Goal: Obtain resource: Download file/media

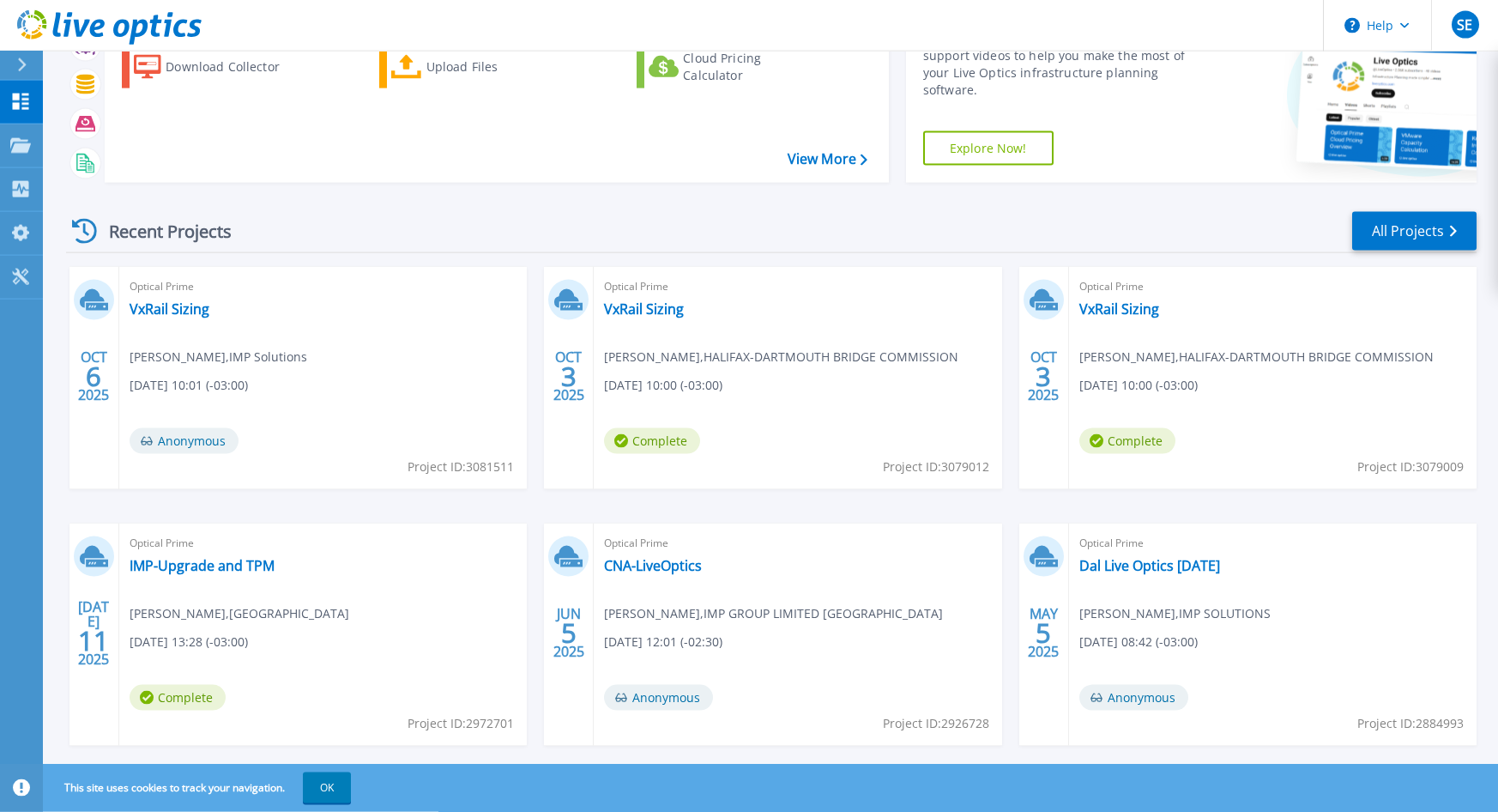
scroll to position [139, 0]
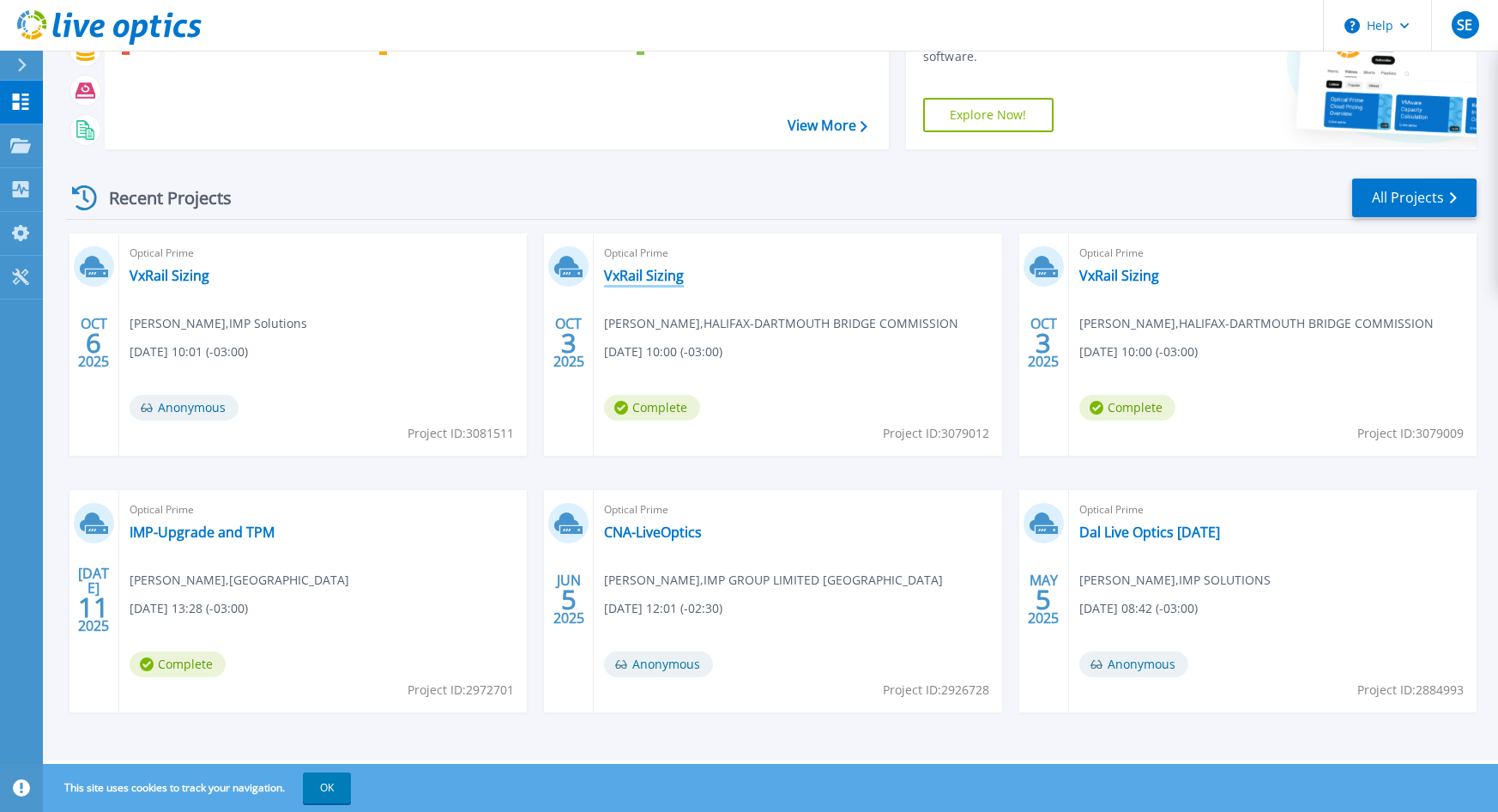
click at [657, 269] on link "VxRail Sizing" at bounding box center [643, 276] width 80 height 17
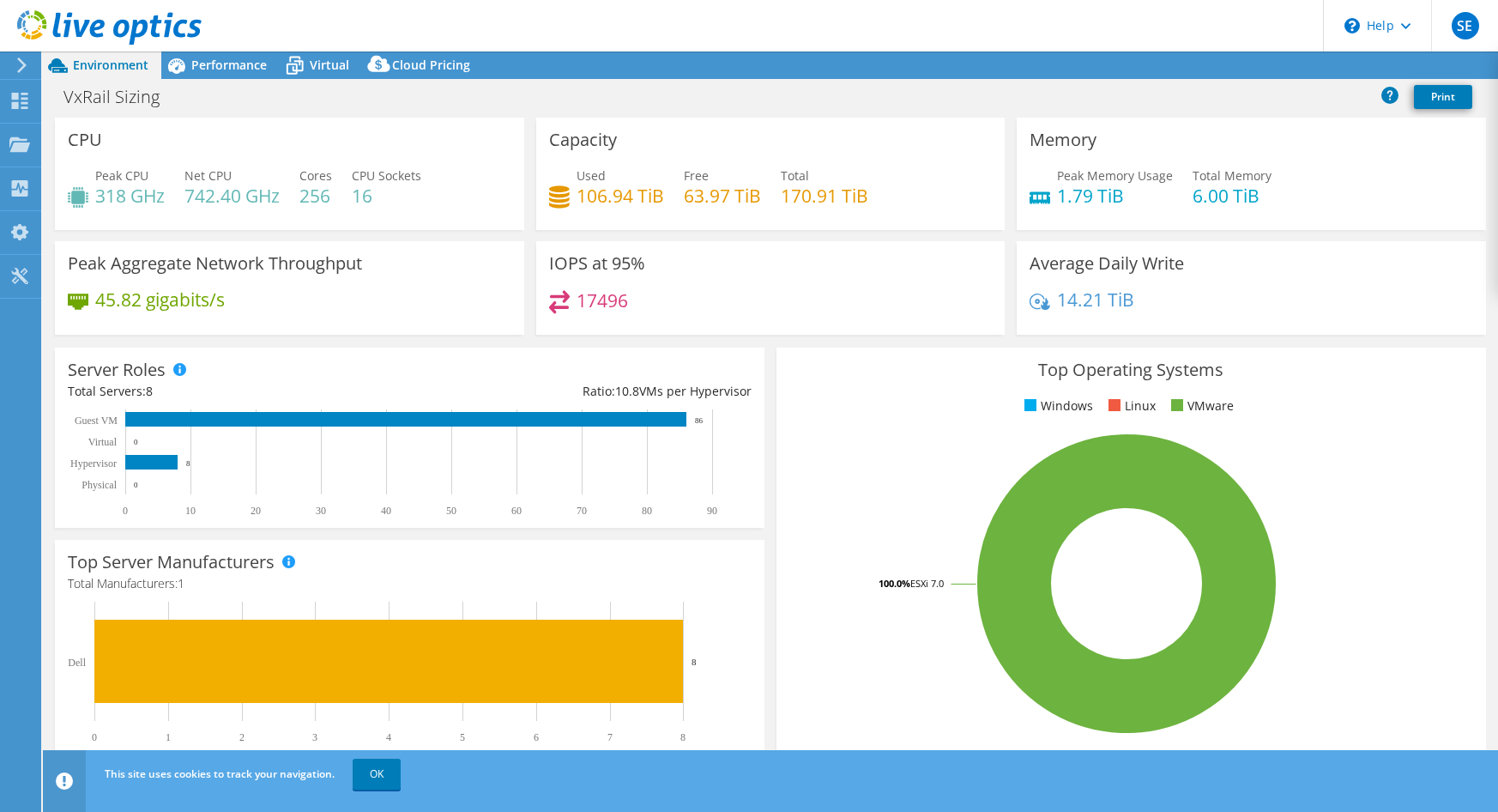
select select "USD"
click at [231, 68] on span "Performance" at bounding box center [229, 65] width 75 height 16
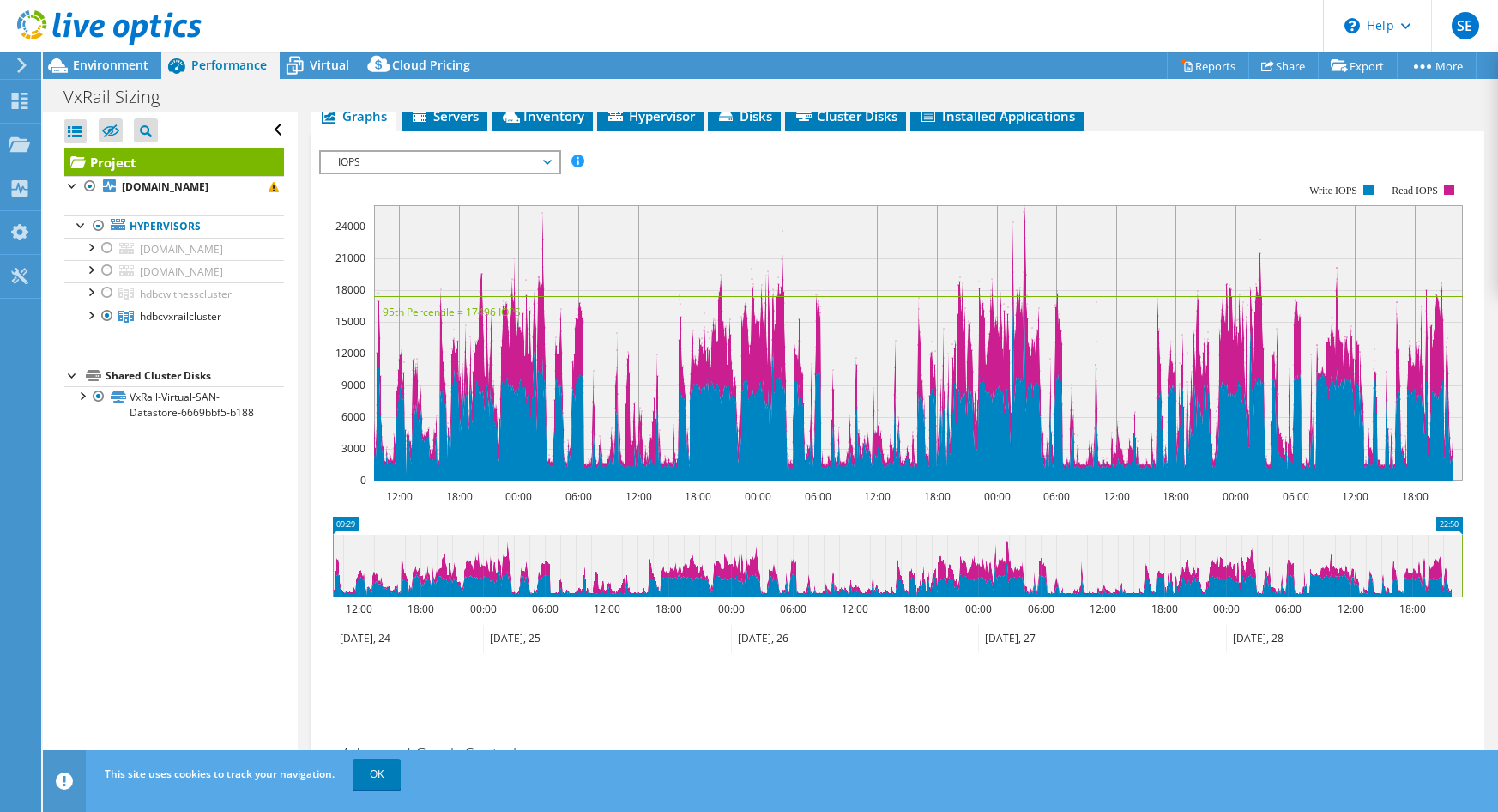
scroll to position [88, 0]
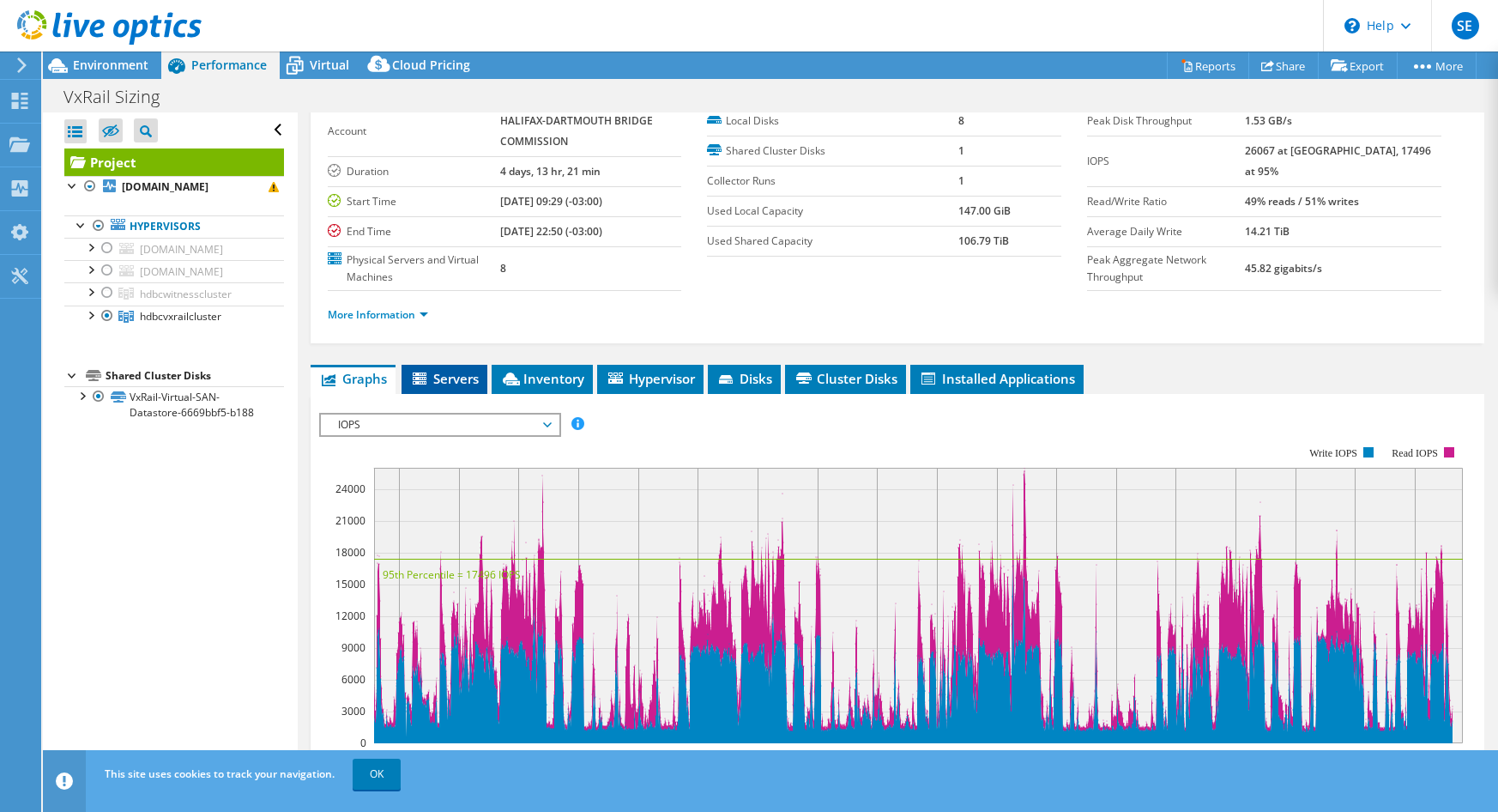
click at [449, 375] on span "Servers" at bounding box center [444, 378] width 68 height 17
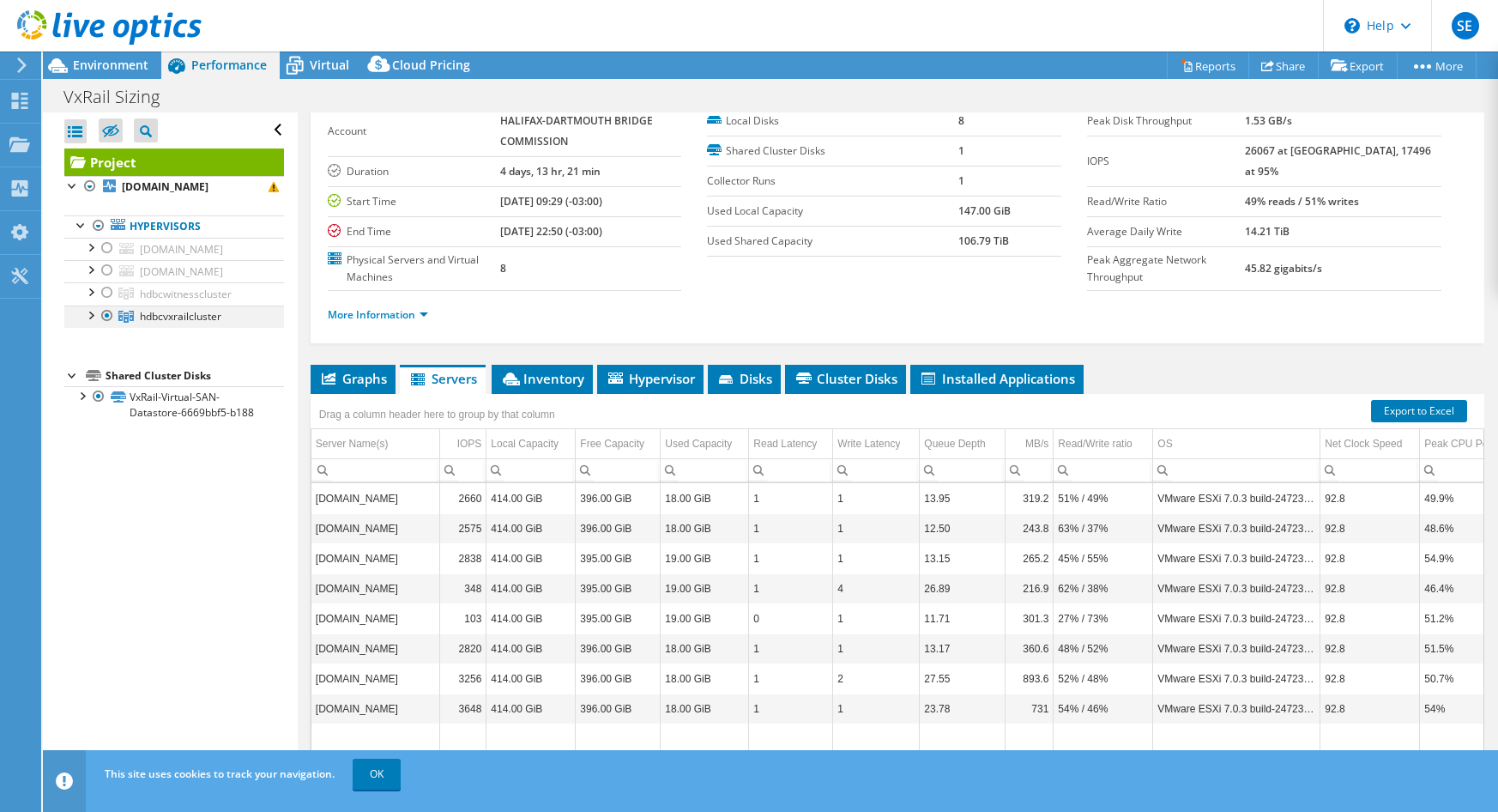
click at [86, 316] on div at bounding box center [91, 314] width 17 height 17
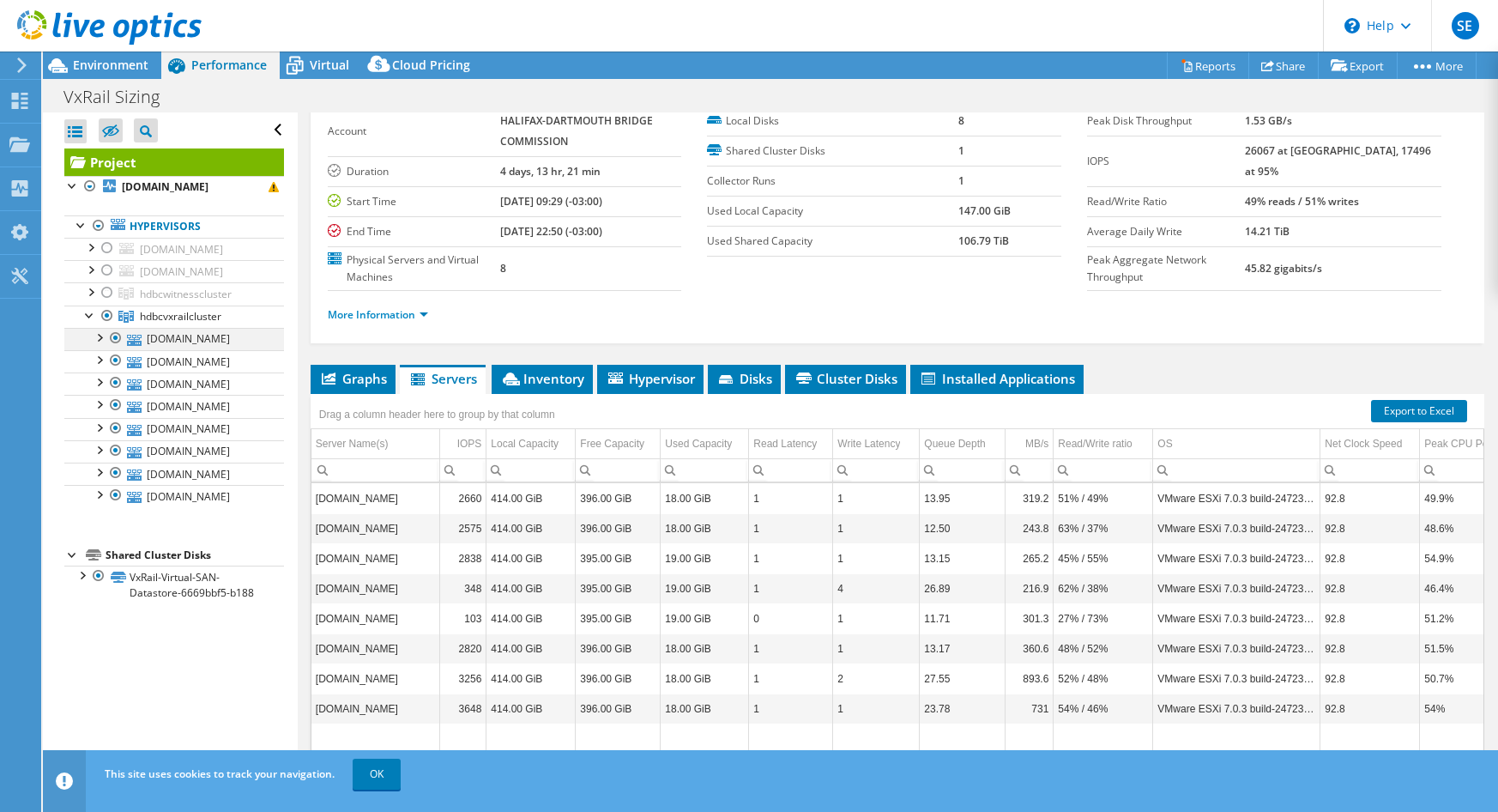
click at [103, 335] on div at bounding box center [98, 337] width 17 height 17
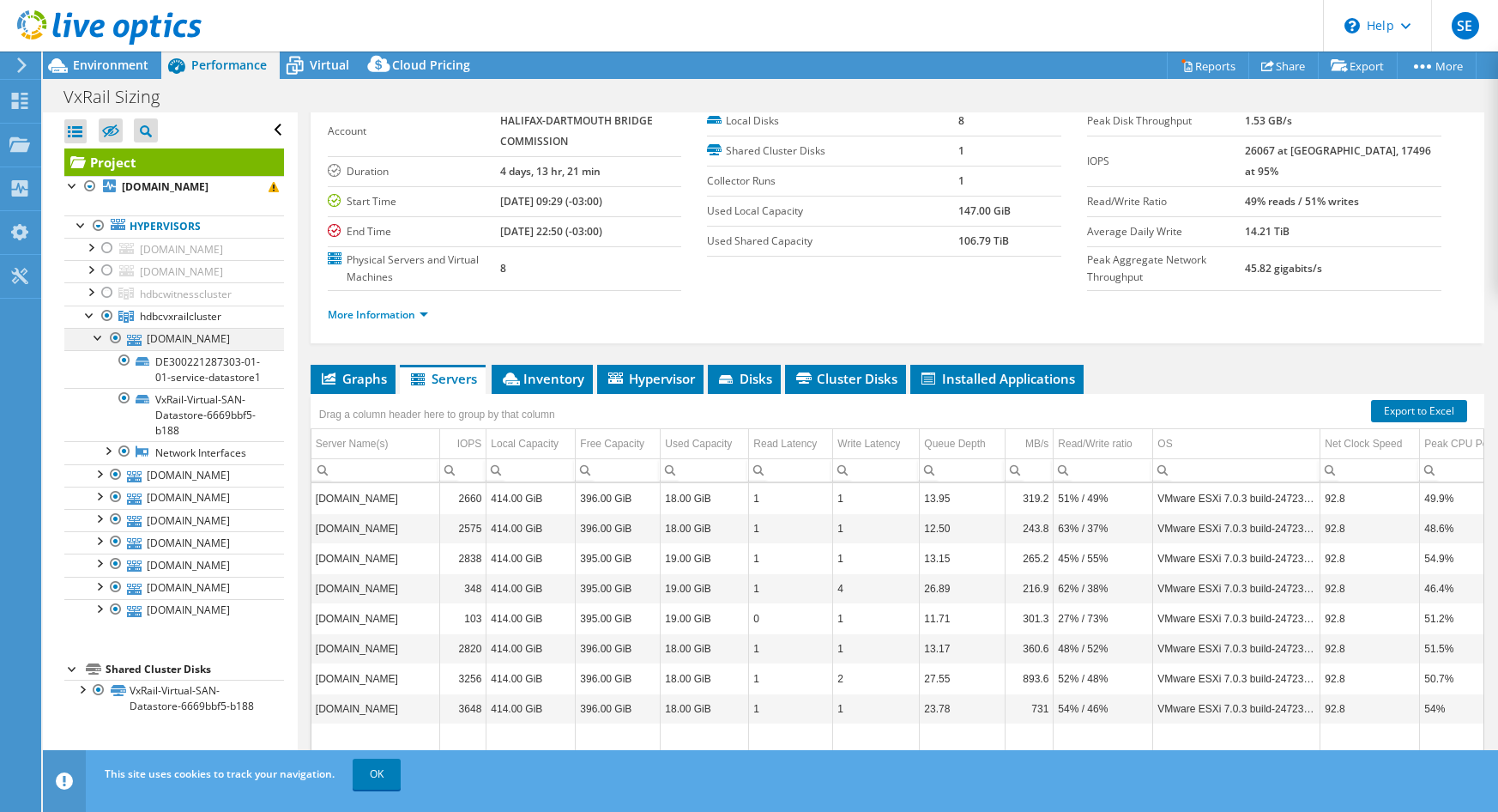
click at [103, 335] on div at bounding box center [98, 337] width 17 height 17
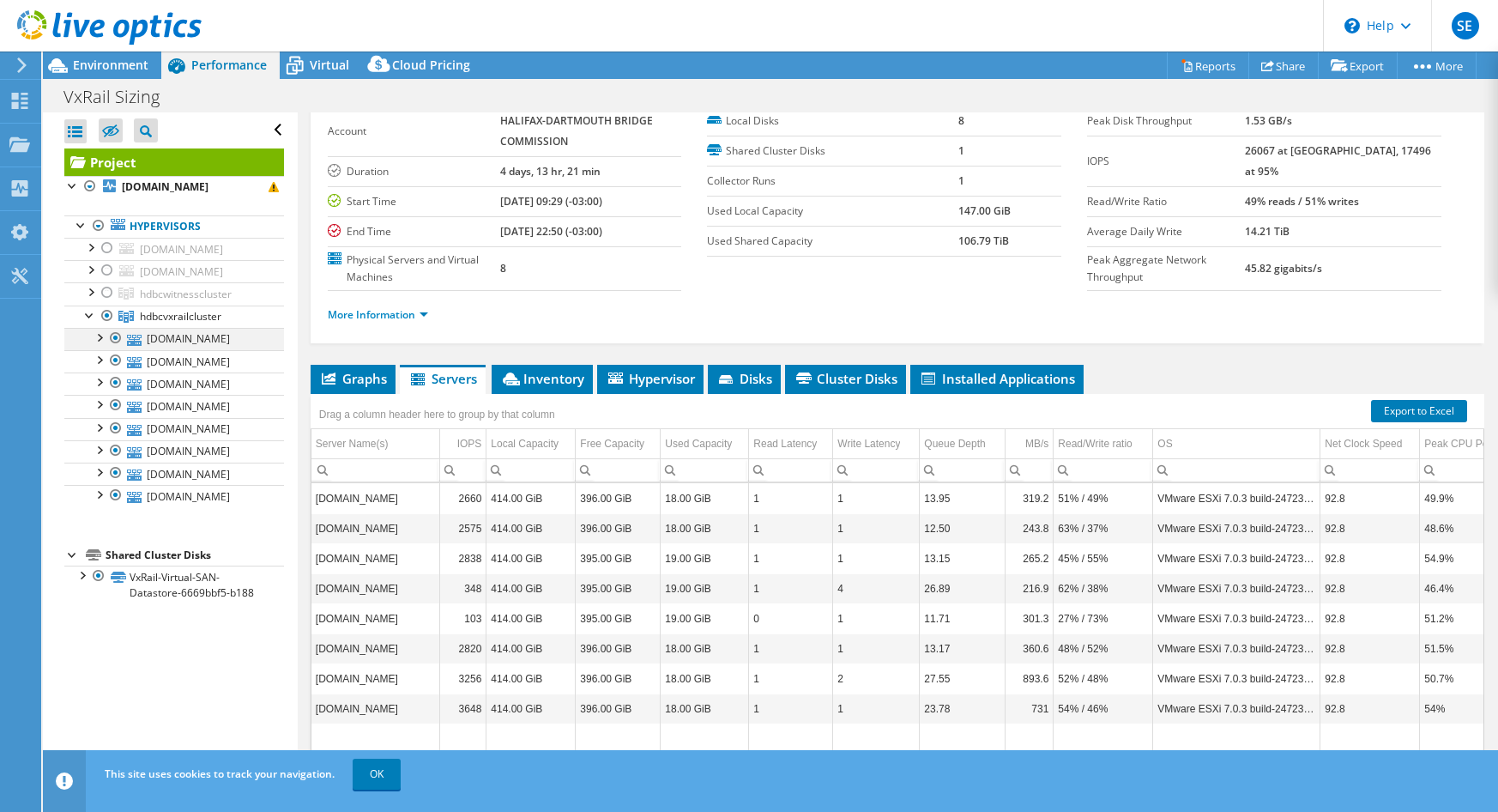
click at [103, 335] on div at bounding box center [98, 337] width 17 height 17
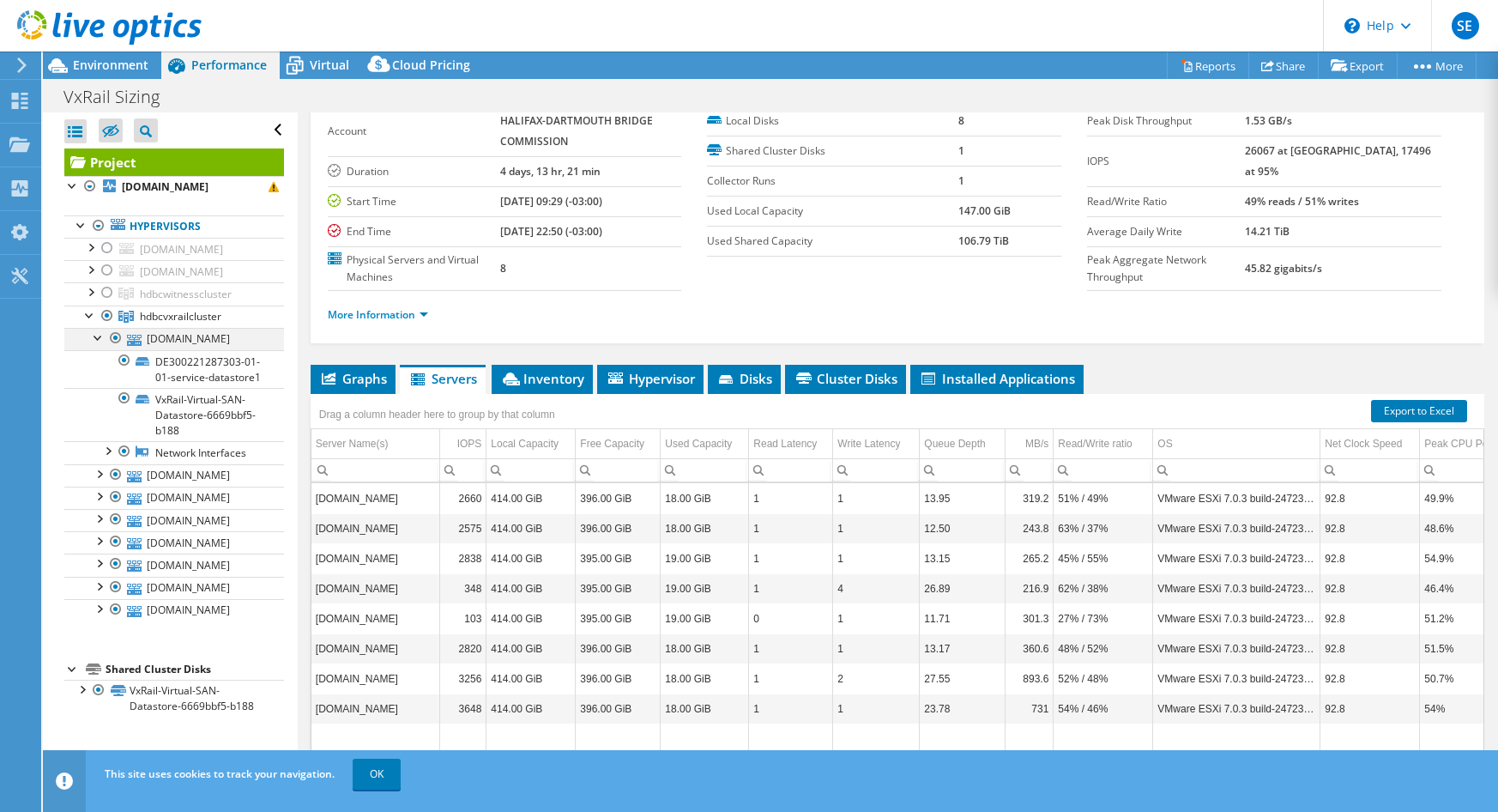
click at [103, 335] on div at bounding box center [98, 337] width 17 height 17
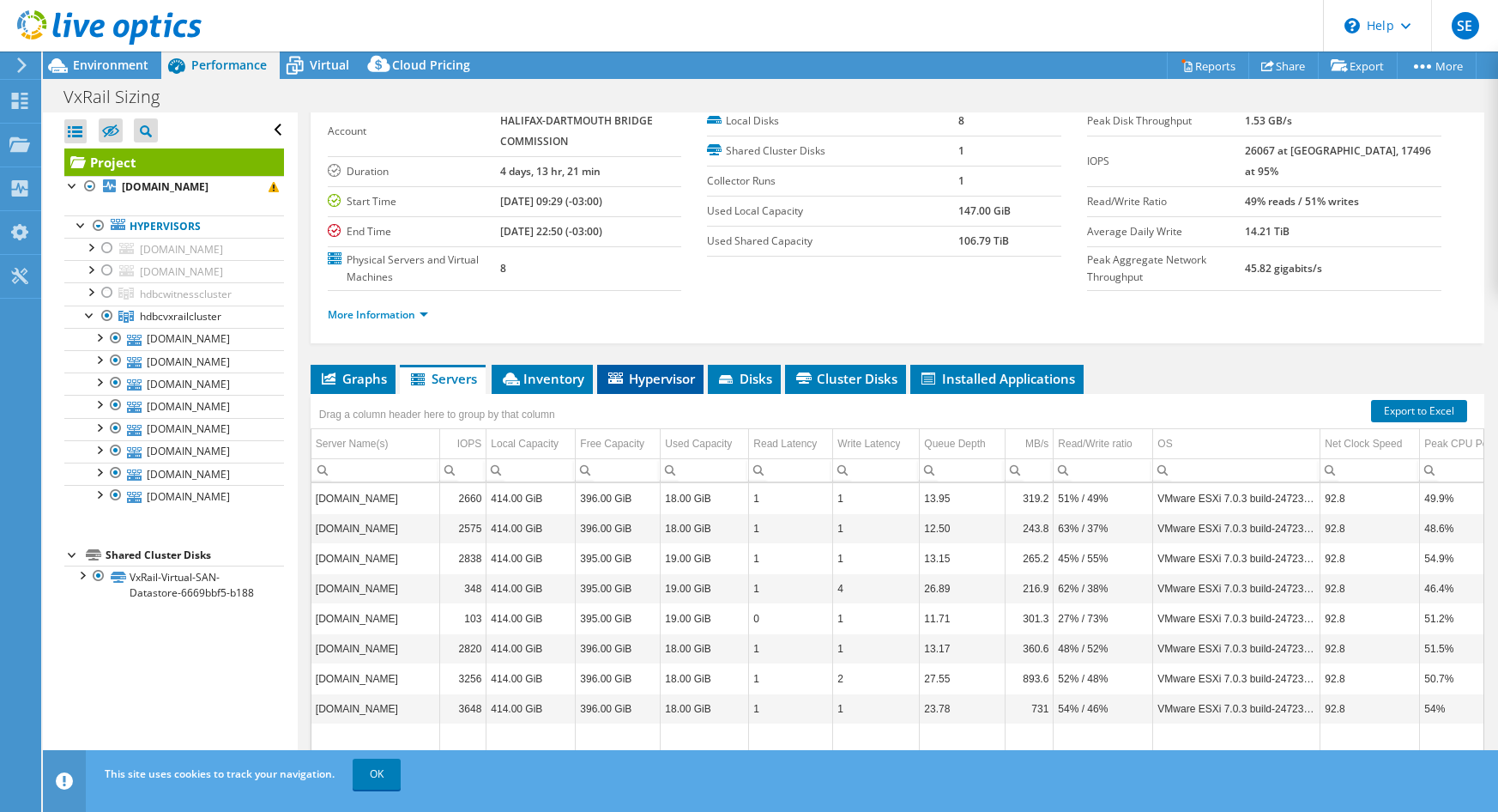
click at [617, 384] on span "Hypervisor" at bounding box center [650, 378] width 90 height 17
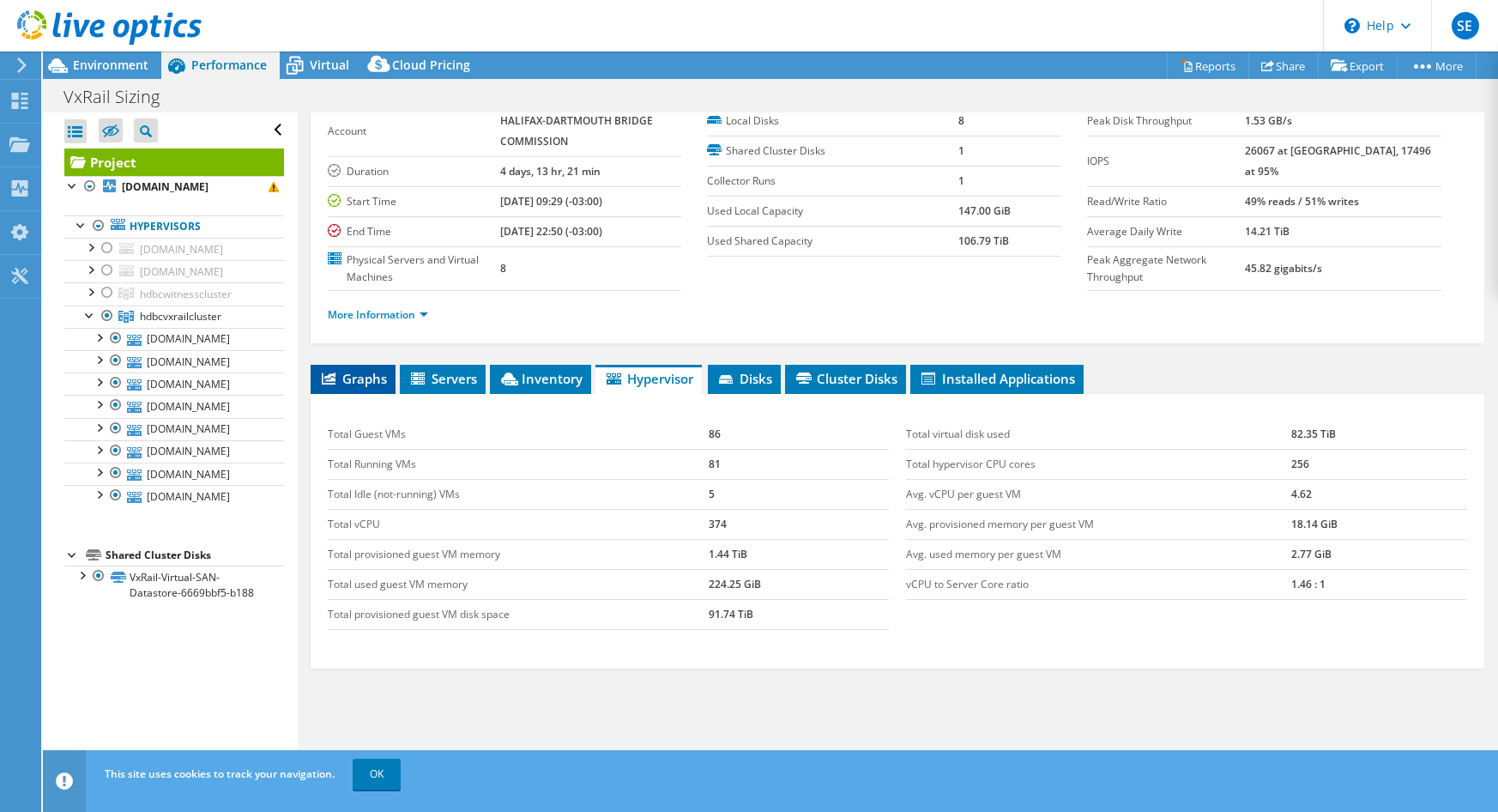
click at [358, 386] on span "Graphs" at bounding box center [353, 378] width 68 height 17
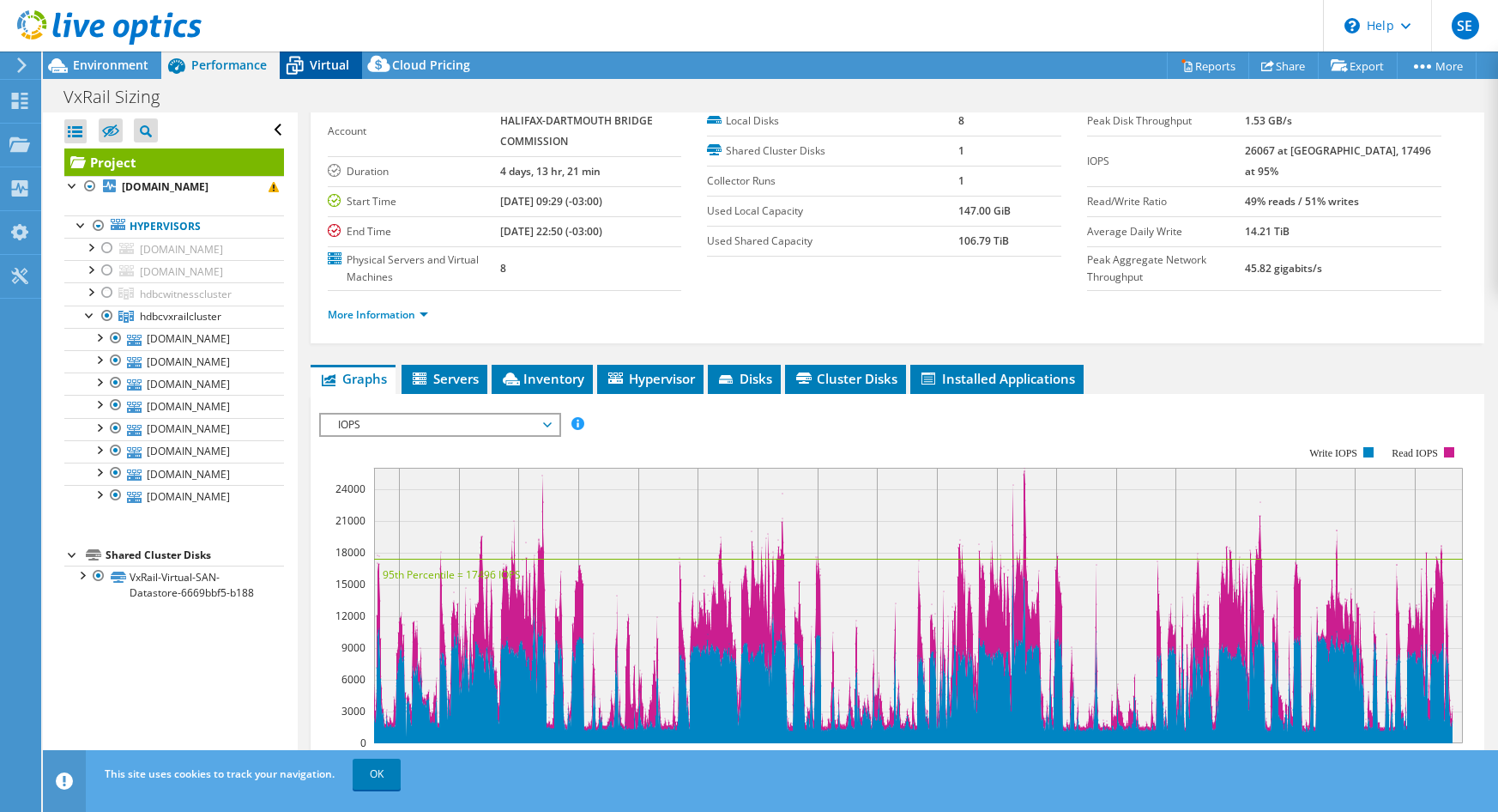
click at [316, 69] on span "Virtual" at bounding box center [329, 65] width 40 height 16
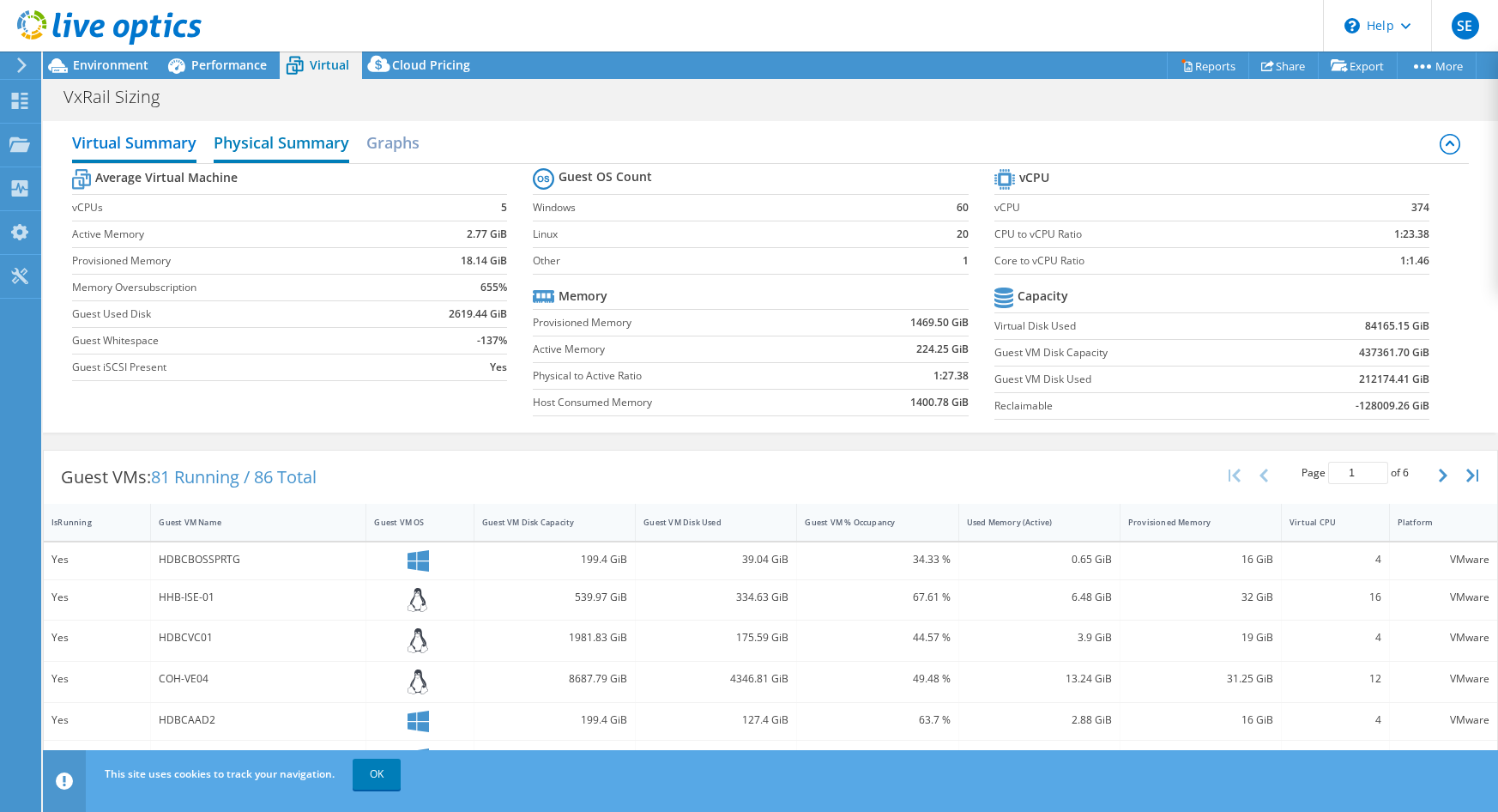
click at [321, 144] on h2 "Physical Summary" at bounding box center [282, 144] width 136 height 38
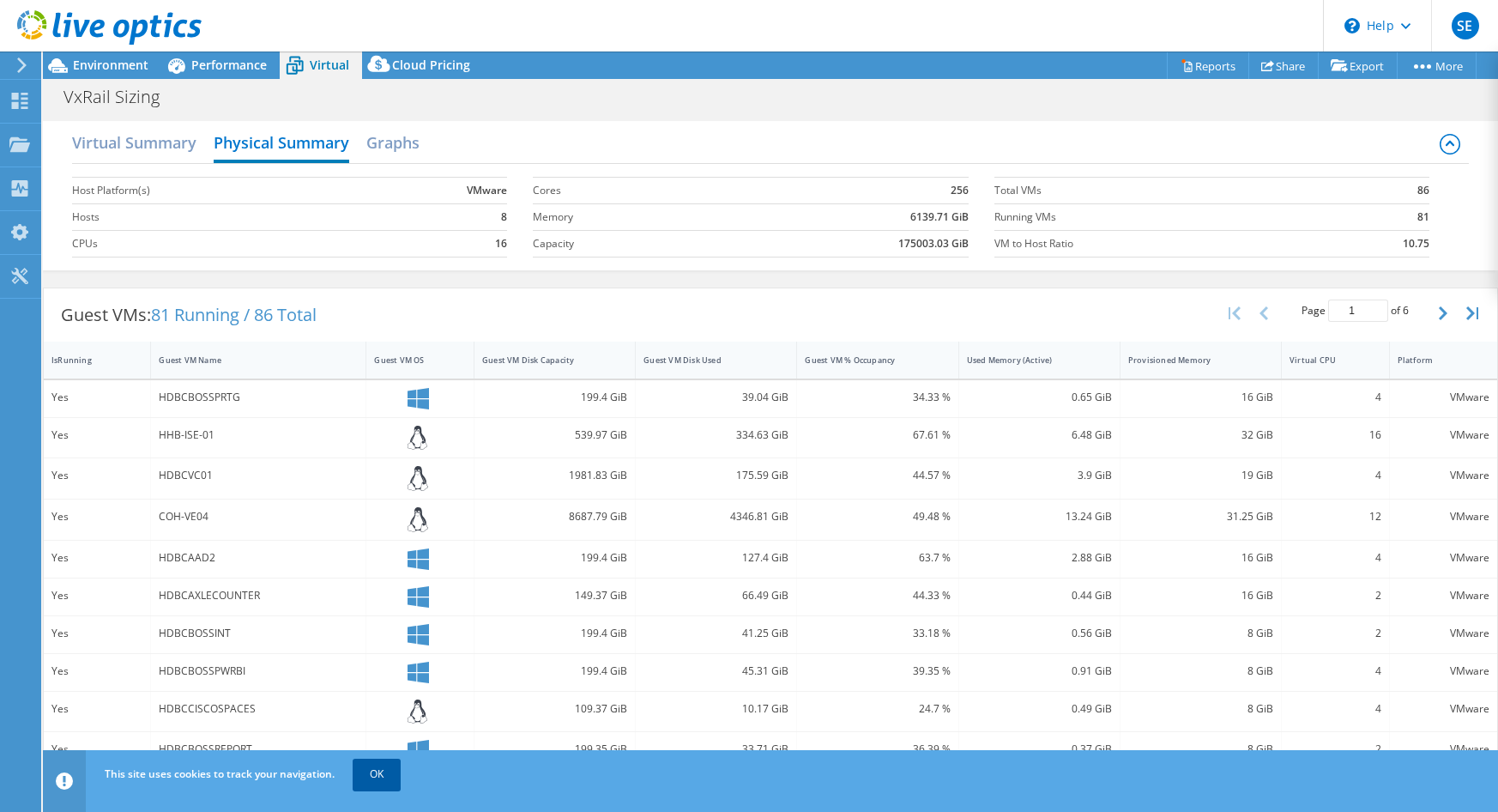
click at [373, 781] on link "OK" at bounding box center [377, 773] width 48 height 31
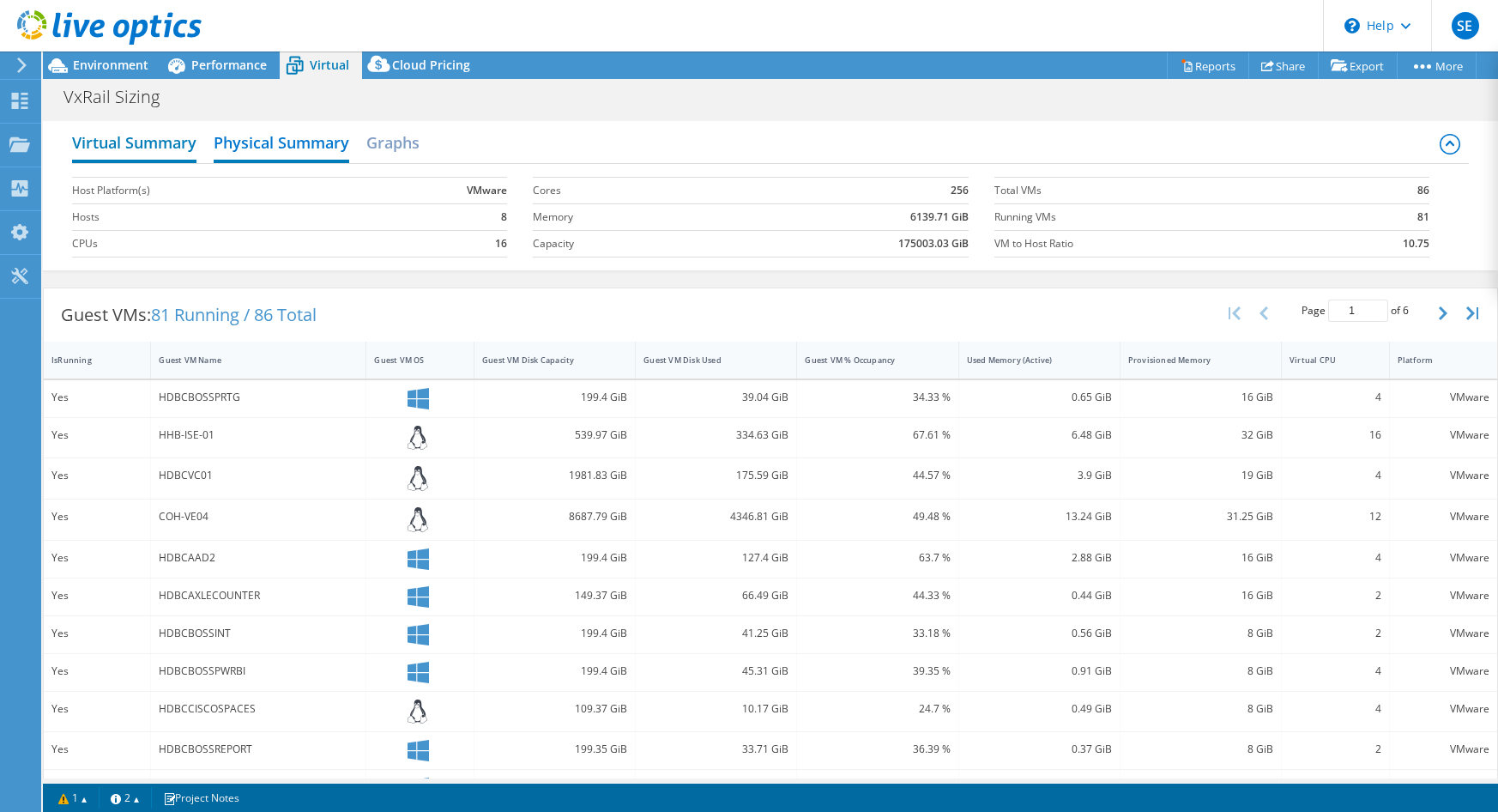
click at [159, 150] on h2 "Virtual Summary" at bounding box center [134, 144] width 124 height 38
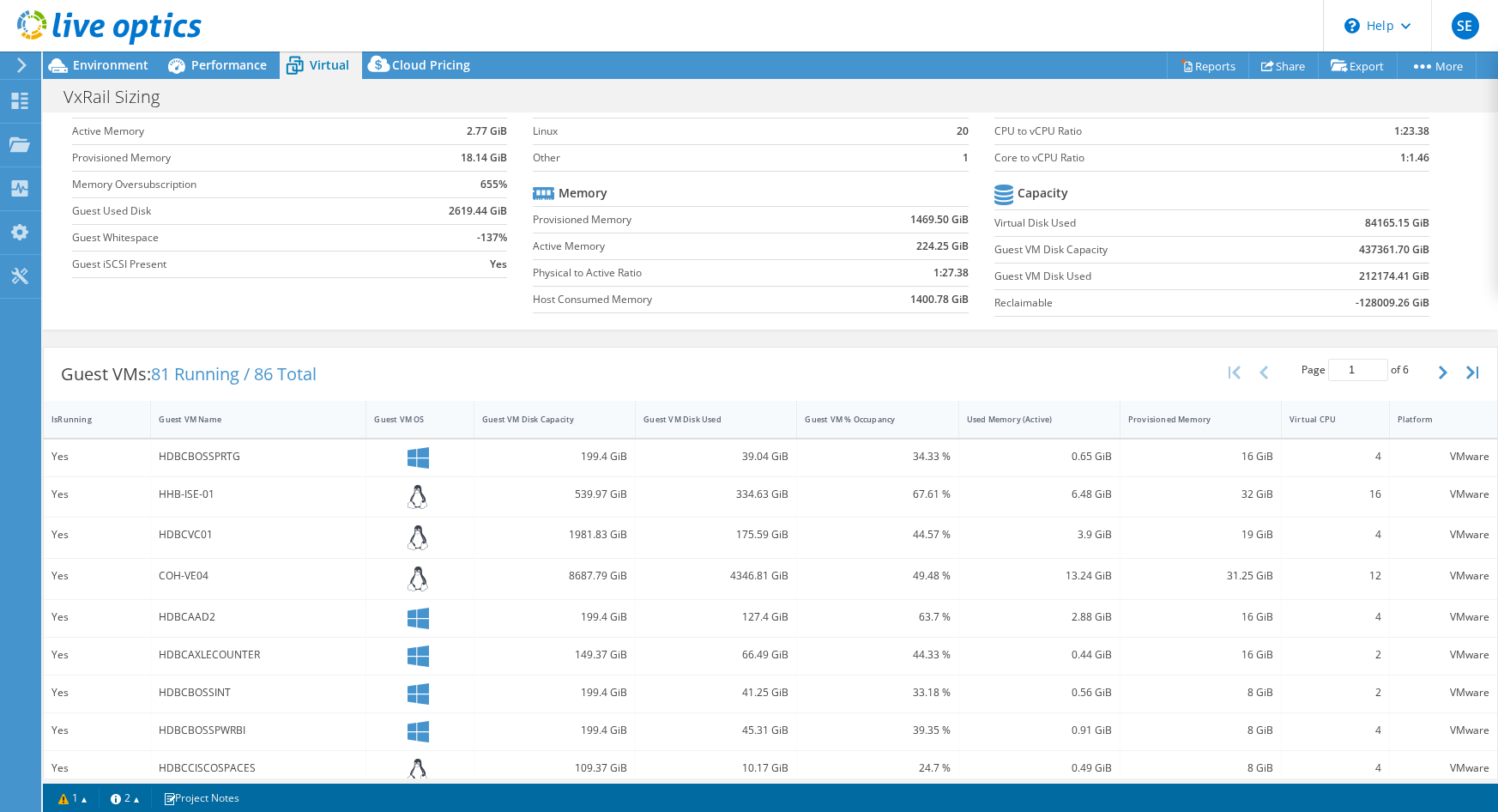
scroll to position [0, 0]
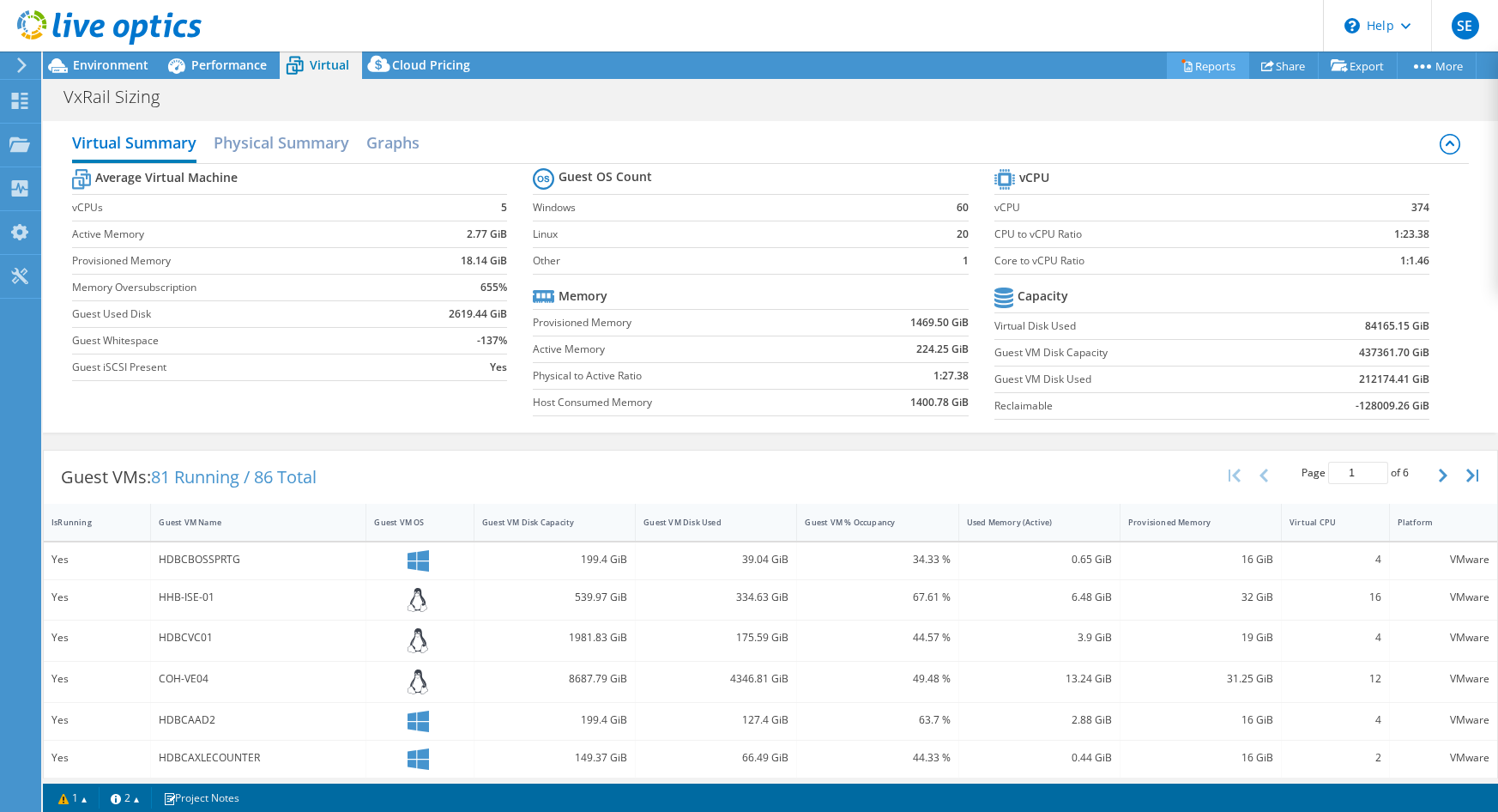
click at [1185, 71] on link "Reports" at bounding box center [1208, 66] width 82 height 27
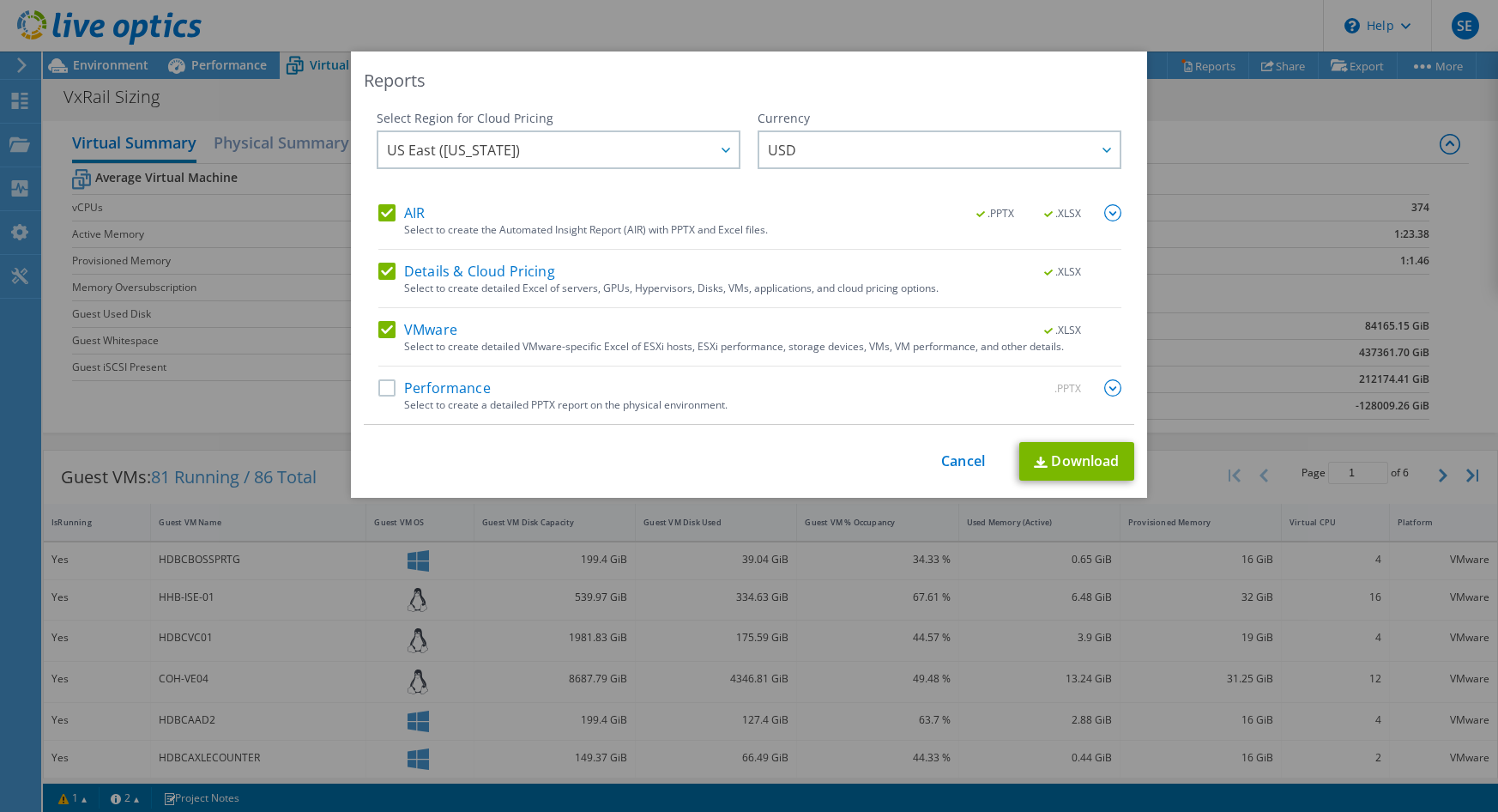
click at [390, 266] on label "Details & Cloud Pricing" at bounding box center [466, 271] width 177 height 17
click at [0, 0] on input "Details & Cloud Pricing" at bounding box center [0, 0] width 0 height 0
click at [380, 207] on label "AIR" at bounding box center [401, 213] width 46 height 17
click at [0, 0] on input "AIR" at bounding box center [0, 0] width 0 height 0
click at [1115, 391] on img at bounding box center [1113, 388] width 17 height 17
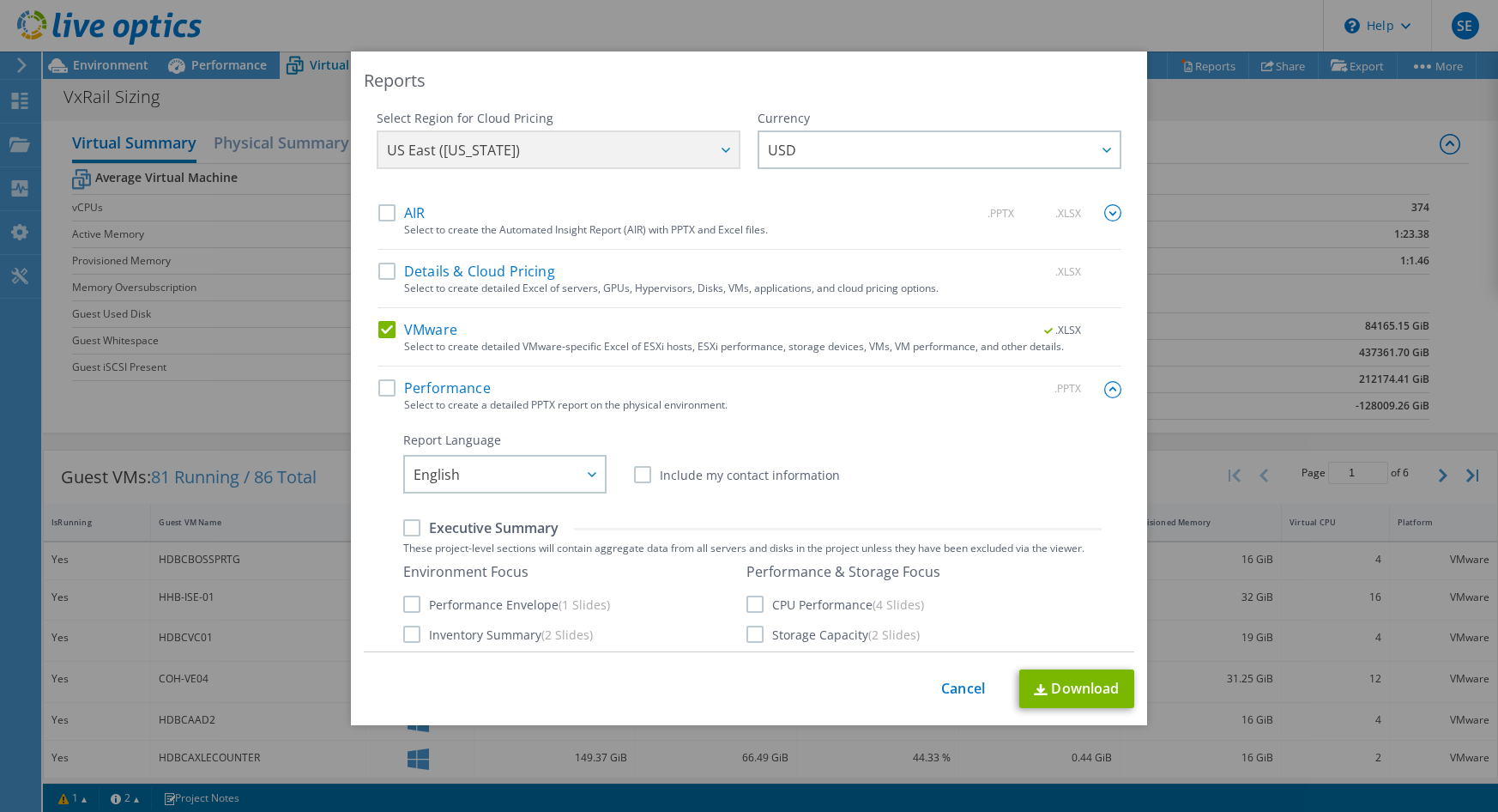
click at [1115, 391] on img at bounding box center [1113, 390] width 17 height 17
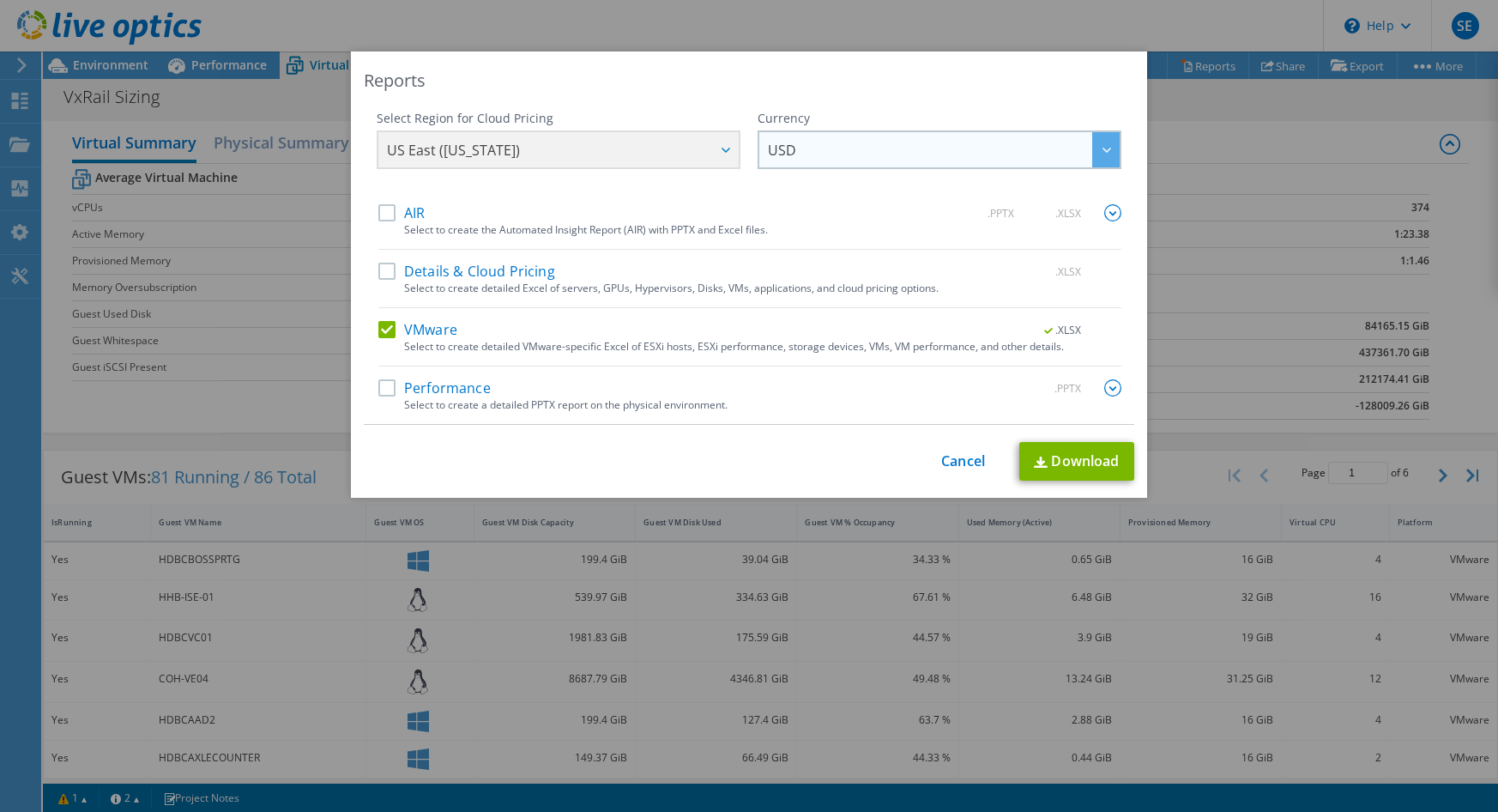
click at [1098, 145] on div at bounding box center [1105, 149] width 27 height 35
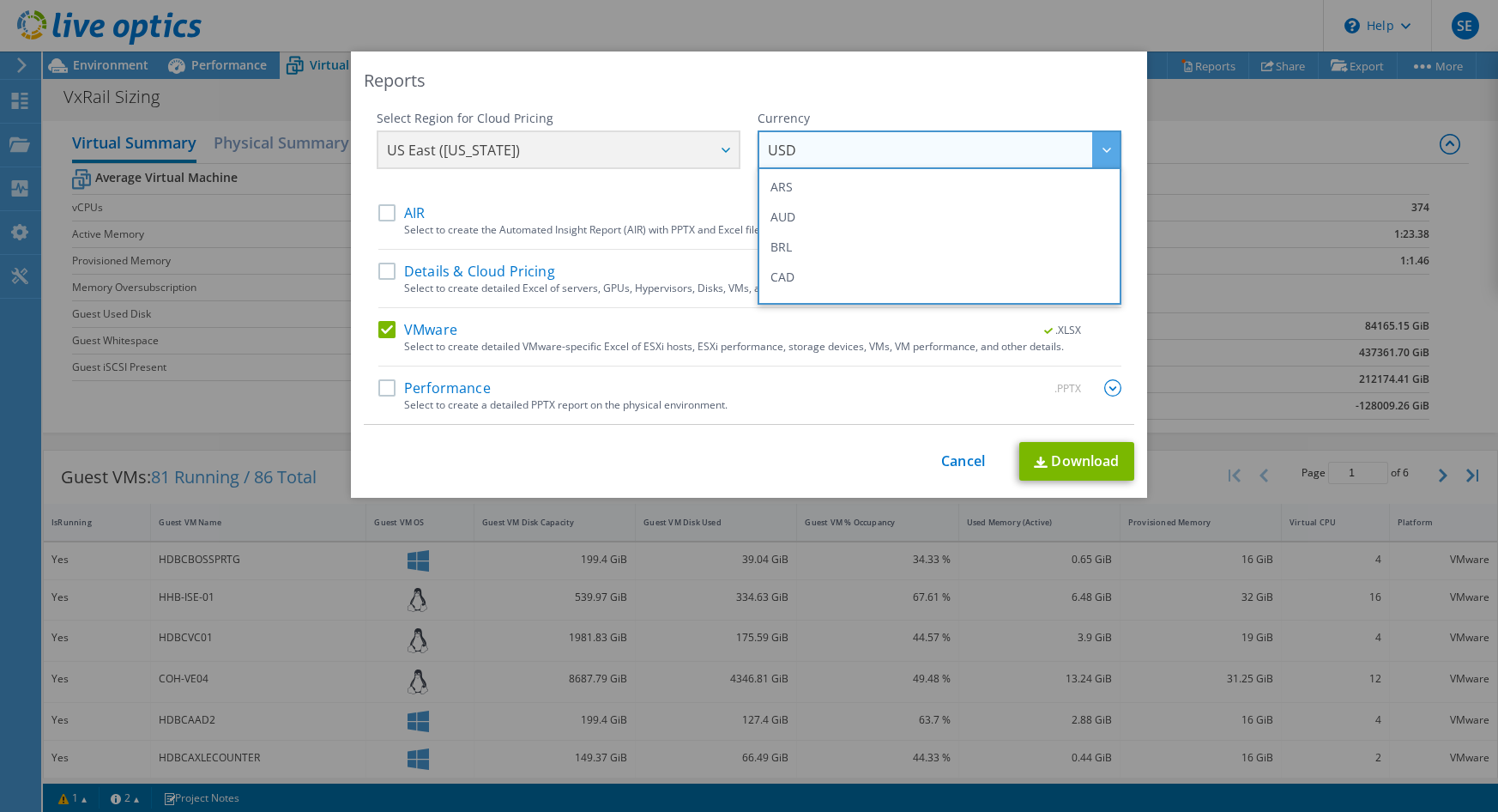
click at [1098, 145] on div at bounding box center [1105, 149] width 27 height 35
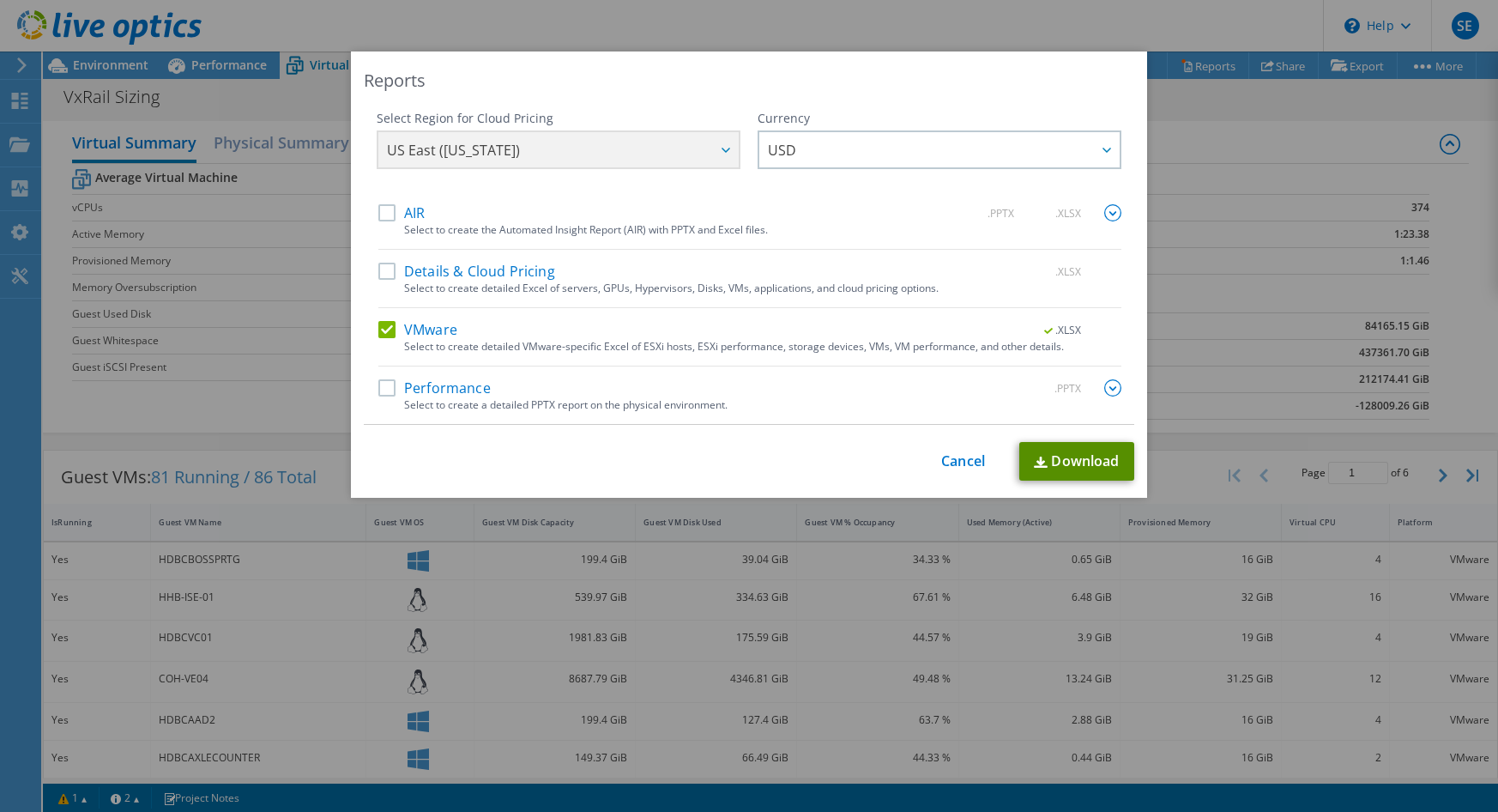
click at [1090, 462] on link "Download" at bounding box center [1076, 461] width 115 height 39
click at [969, 468] on link "Cancel" at bounding box center [963, 461] width 43 height 16
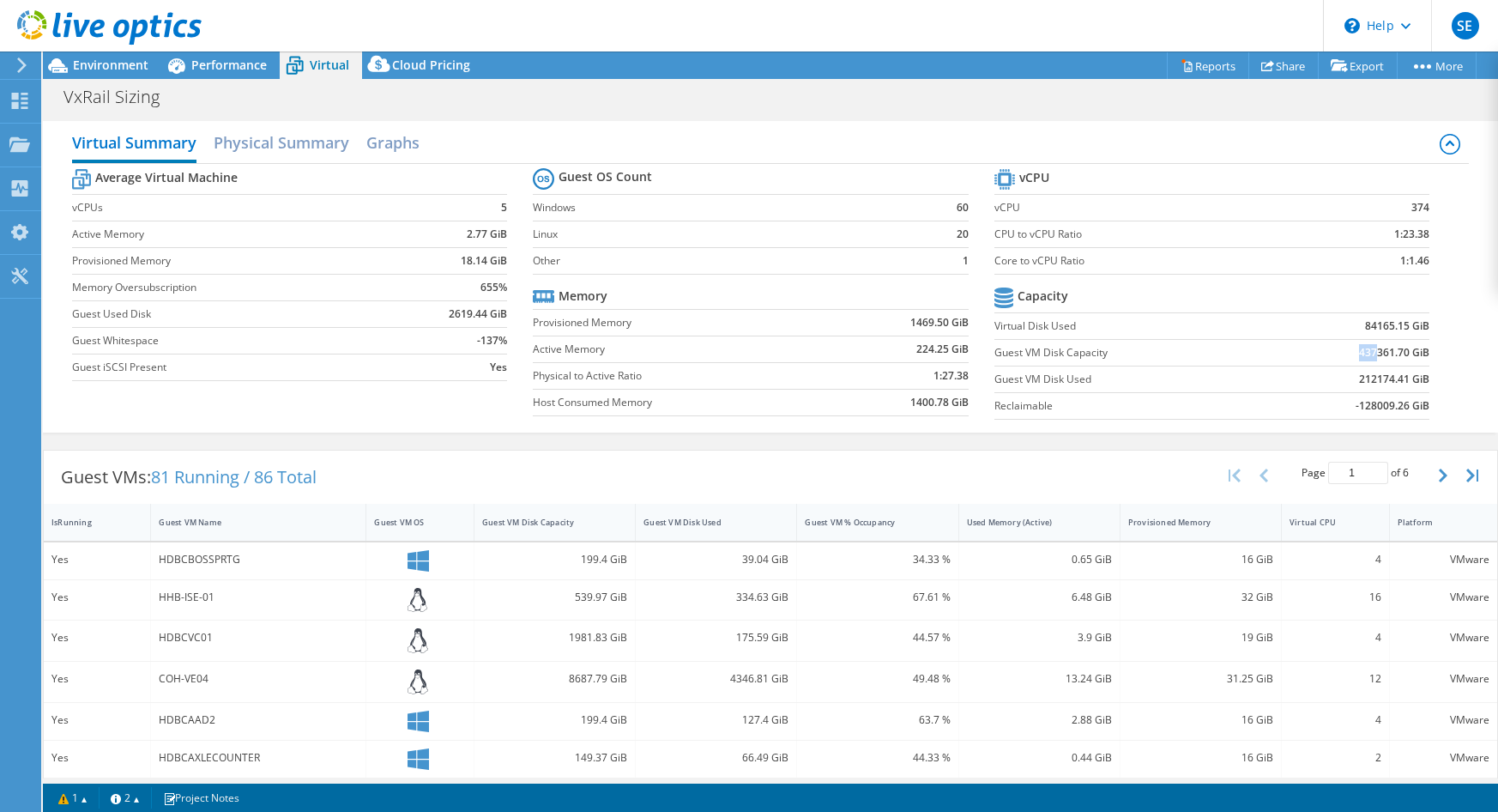
click at [1376, 362] on td "437361.70 GiB" at bounding box center [1347, 352] width 164 height 27
click at [309, 151] on h2 "Physical Summary" at bounding box center [282, 144] width 136 height 38
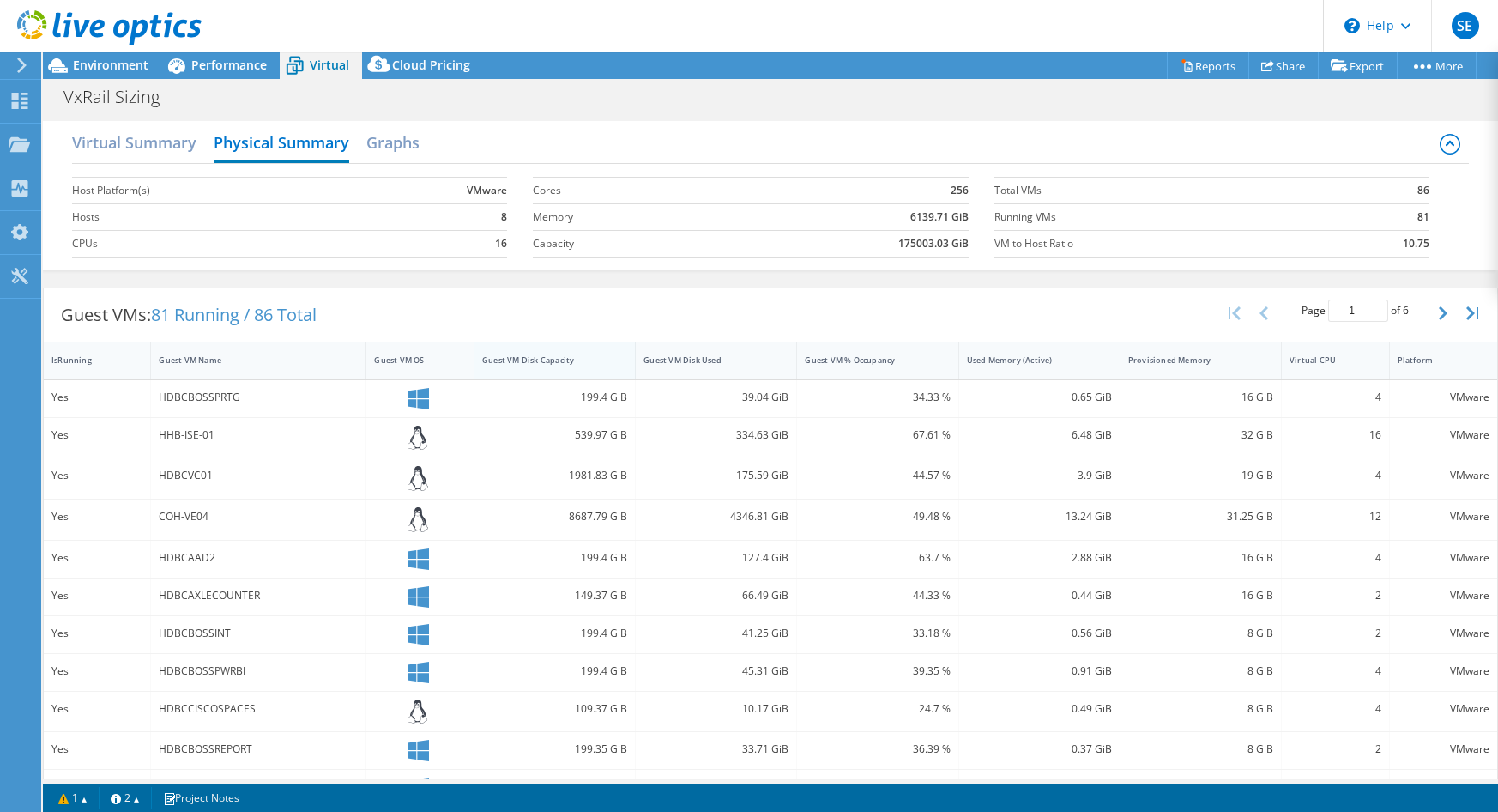
click at [558, 364] on div "Guest VM Disk Capacity" at bounding box center [544, 360] width 124 height 12
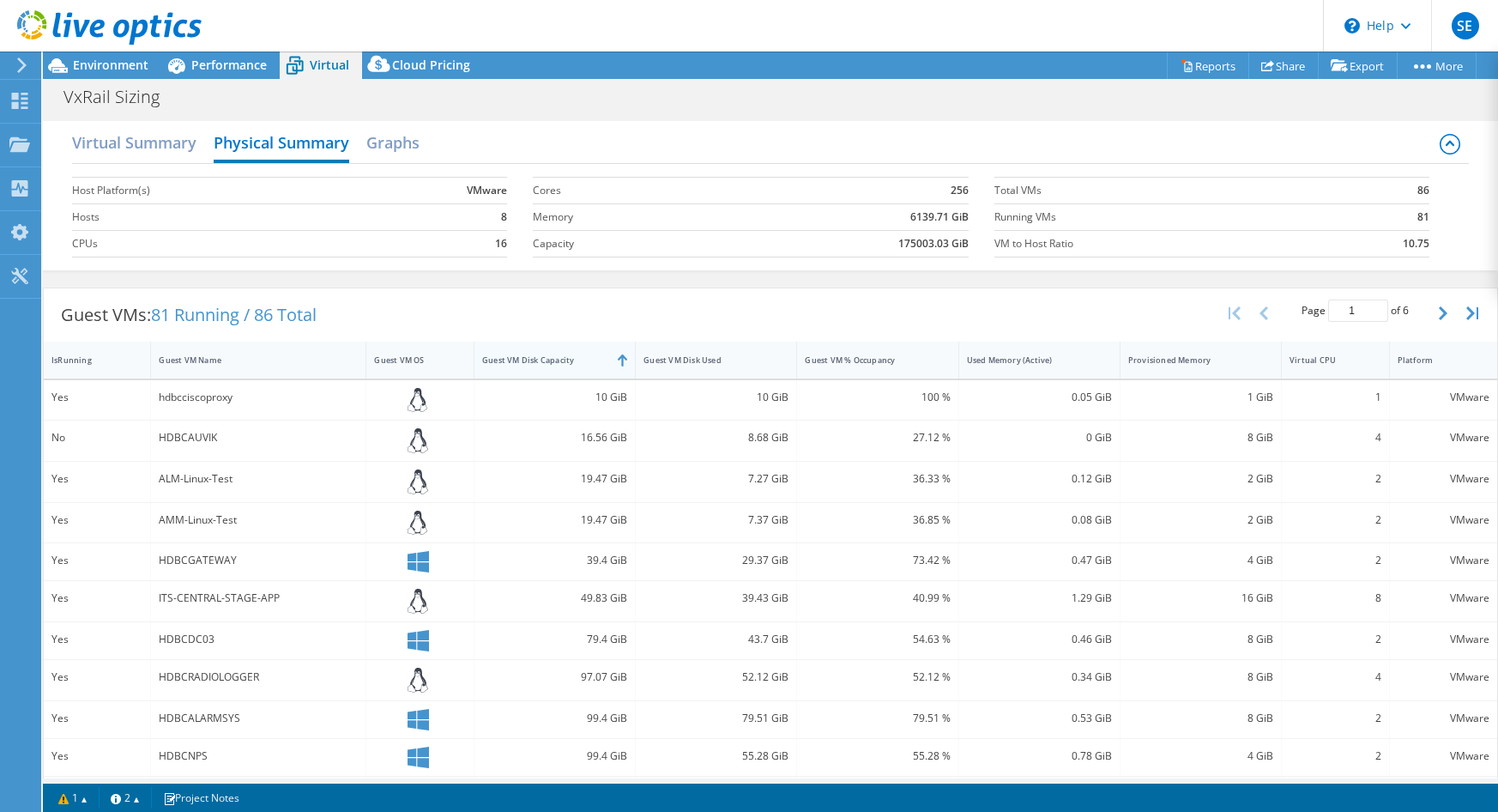
click at [558, 364] on div "Guest VM Disk Capacity" at bounding box center [544, 360] width 124 height 12
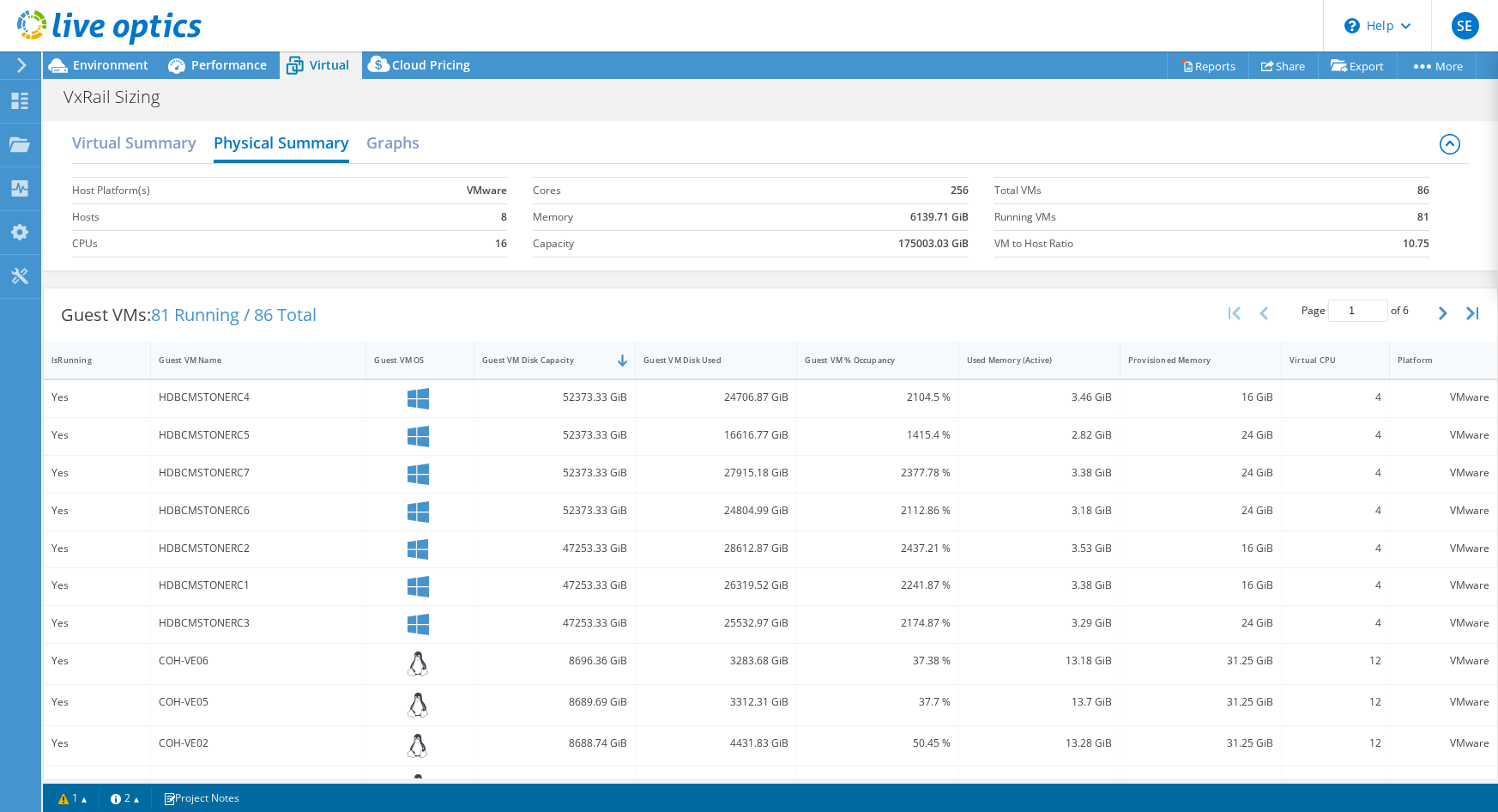
click at [976, 659] on div "13.18 GiB" at bounding box center [1040, 661] width 145 height 19
click at [1414, 398] on div "VMware" at bounding box center [1443, 397] width 92 height 19
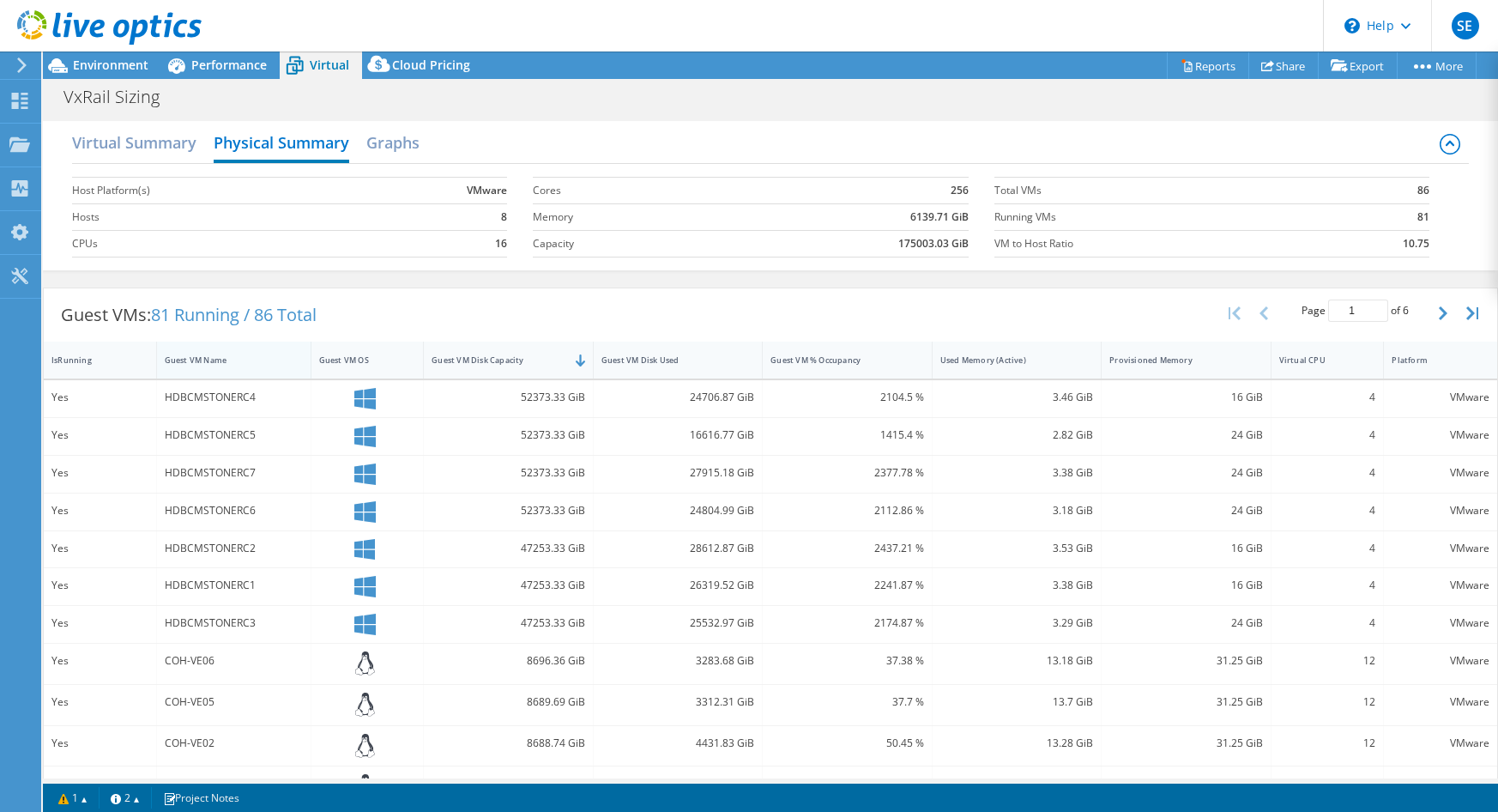
drag, startPoint x: 361, startPoint y: 362, endPoint x: 299, endPoint y: 362, distance: 62.0
click at [299, 362] on div at bounding box center [311, 360] width 31 height 37
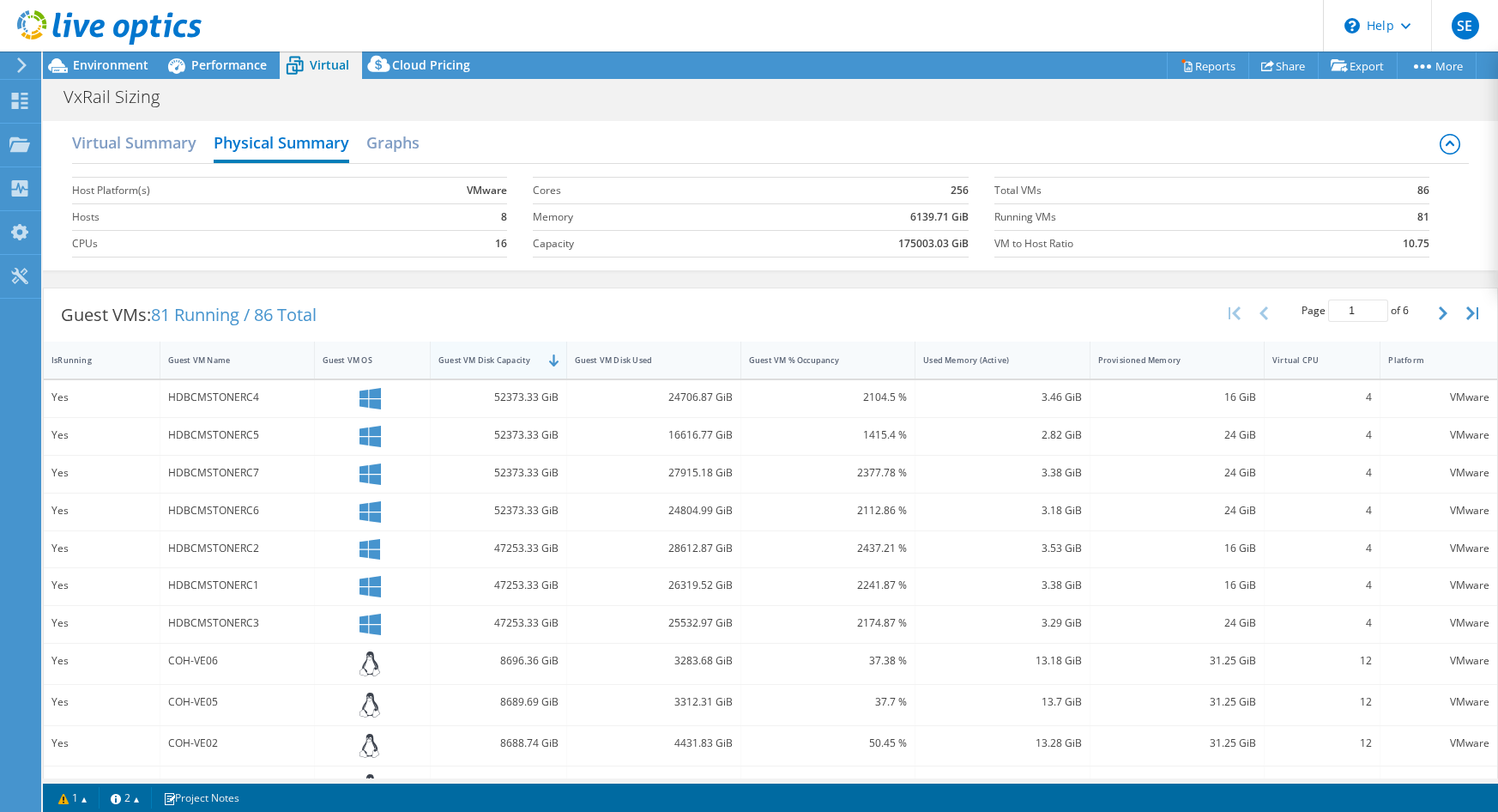
drag, startPoint x: 591, startPoint y: 363, endPoint x: 558, endPoint y: 362, distance: 33.0
click at [558, 362] on div at bounding box center [566, 360] width 31 height 37
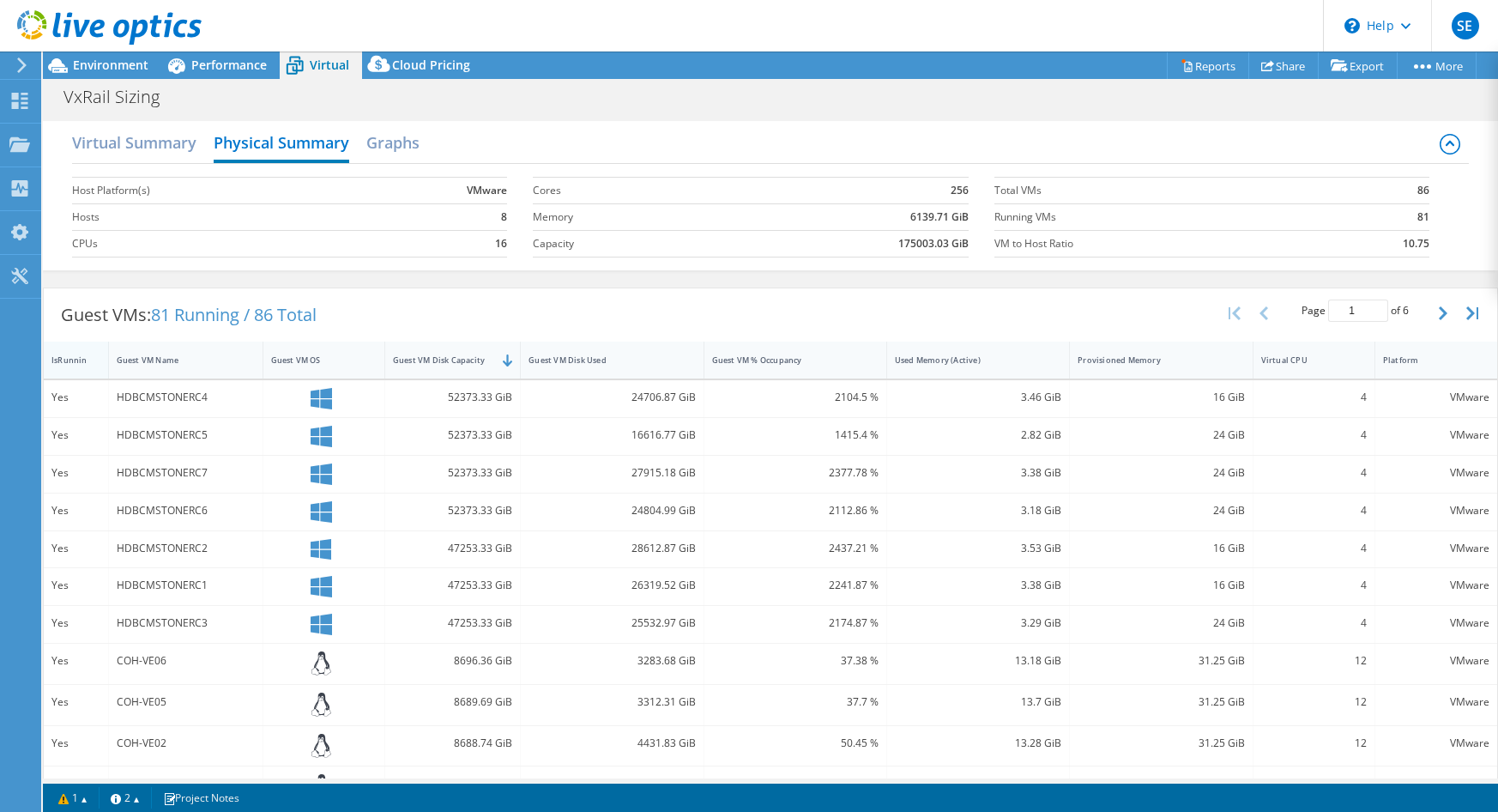
drag, startPoint x: 156, startPoint y: 363, endPoint x: 105, endPoint y: 362, distance: 51.0
click at [105, 362] on div at bounding box center [108, 360] width 31 height 37
click at [114, 361] on div at bounding box center [117, 360] width 31 height 37
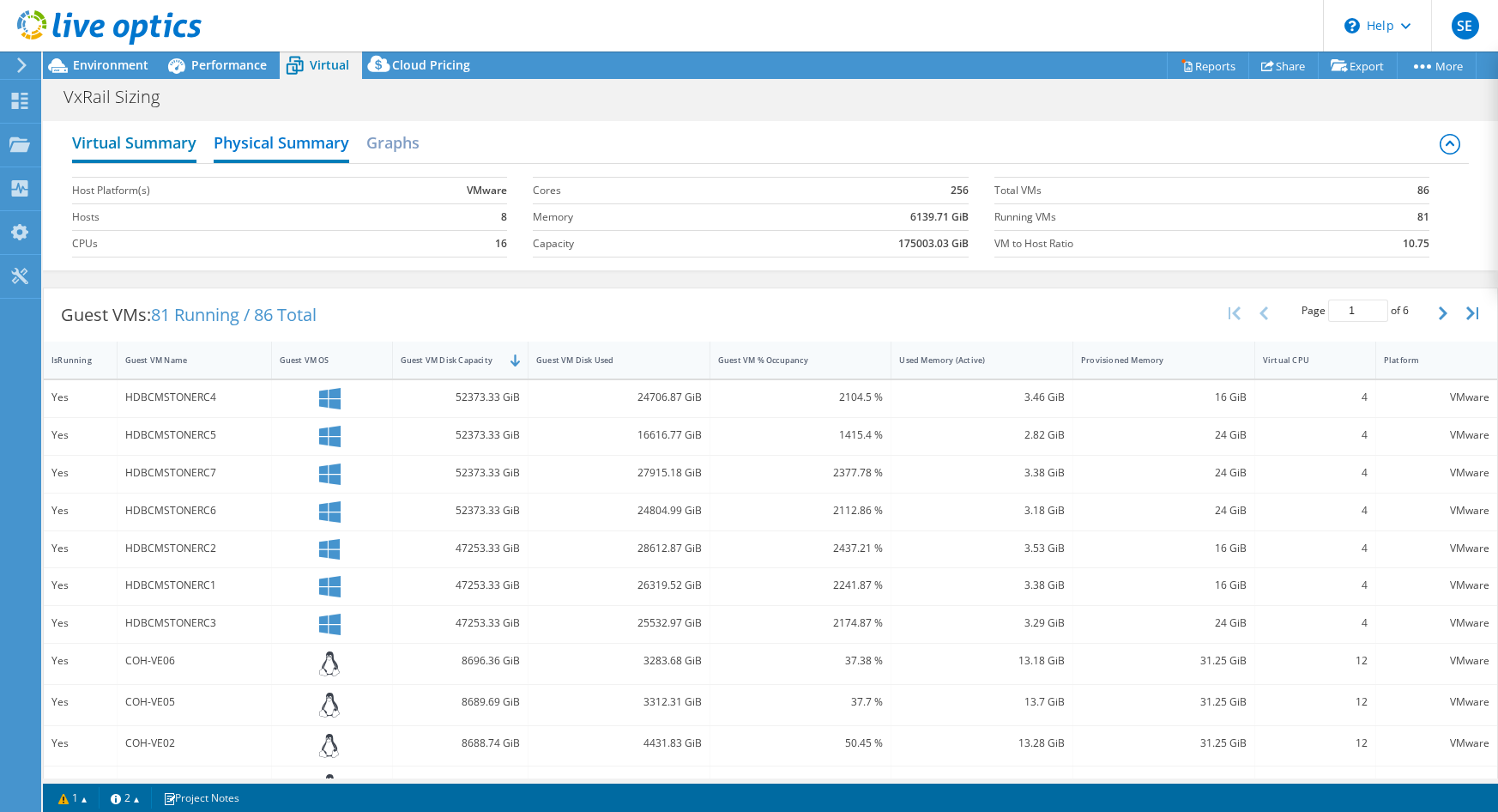
click at [137, 157] on h2 "Virtual Summary" at bounding box center [134, 144] width 124 height 38
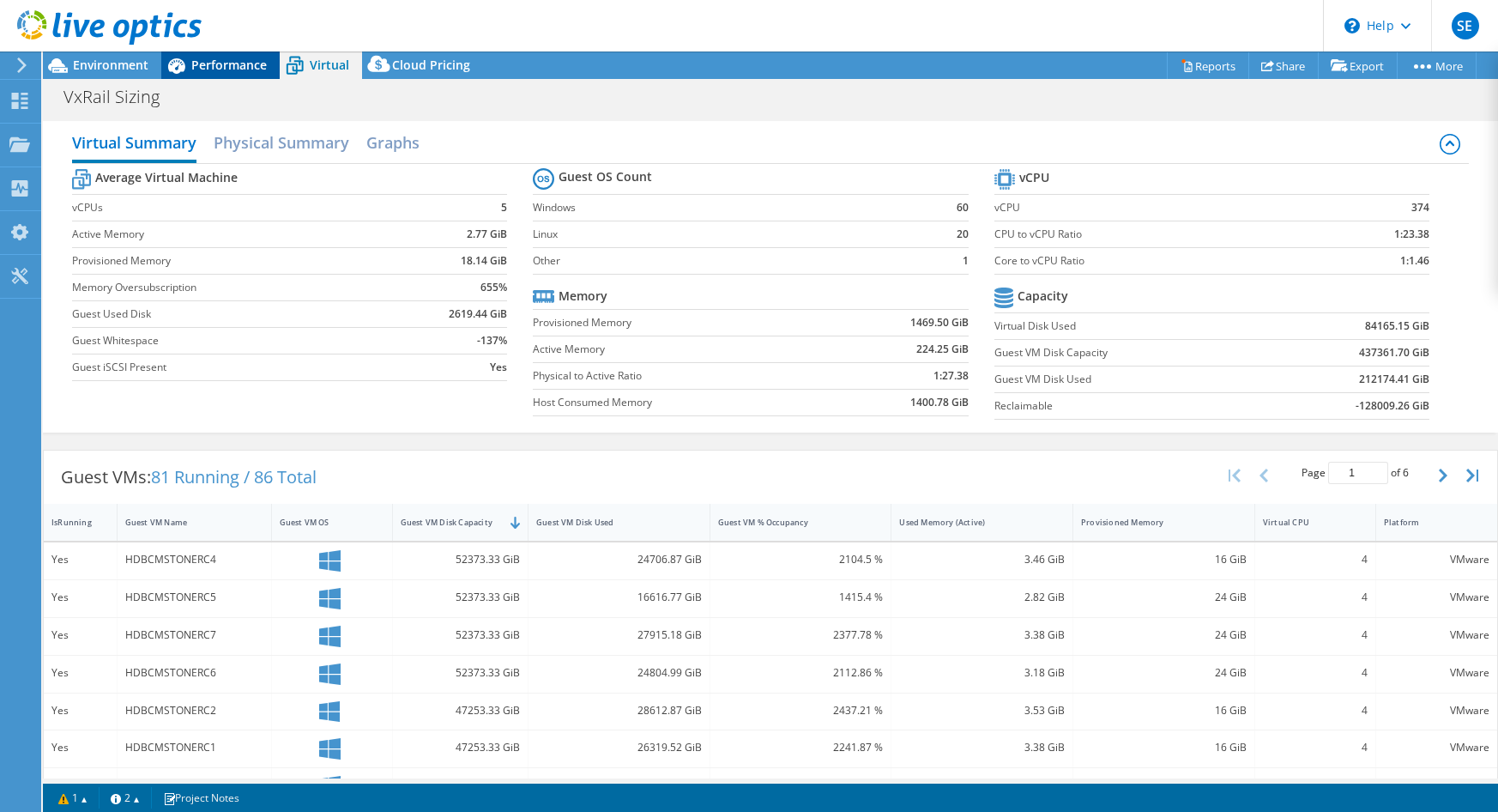
click at [207, 66] on span "Performance" at bounding box center [229, 65] width 75 height 16
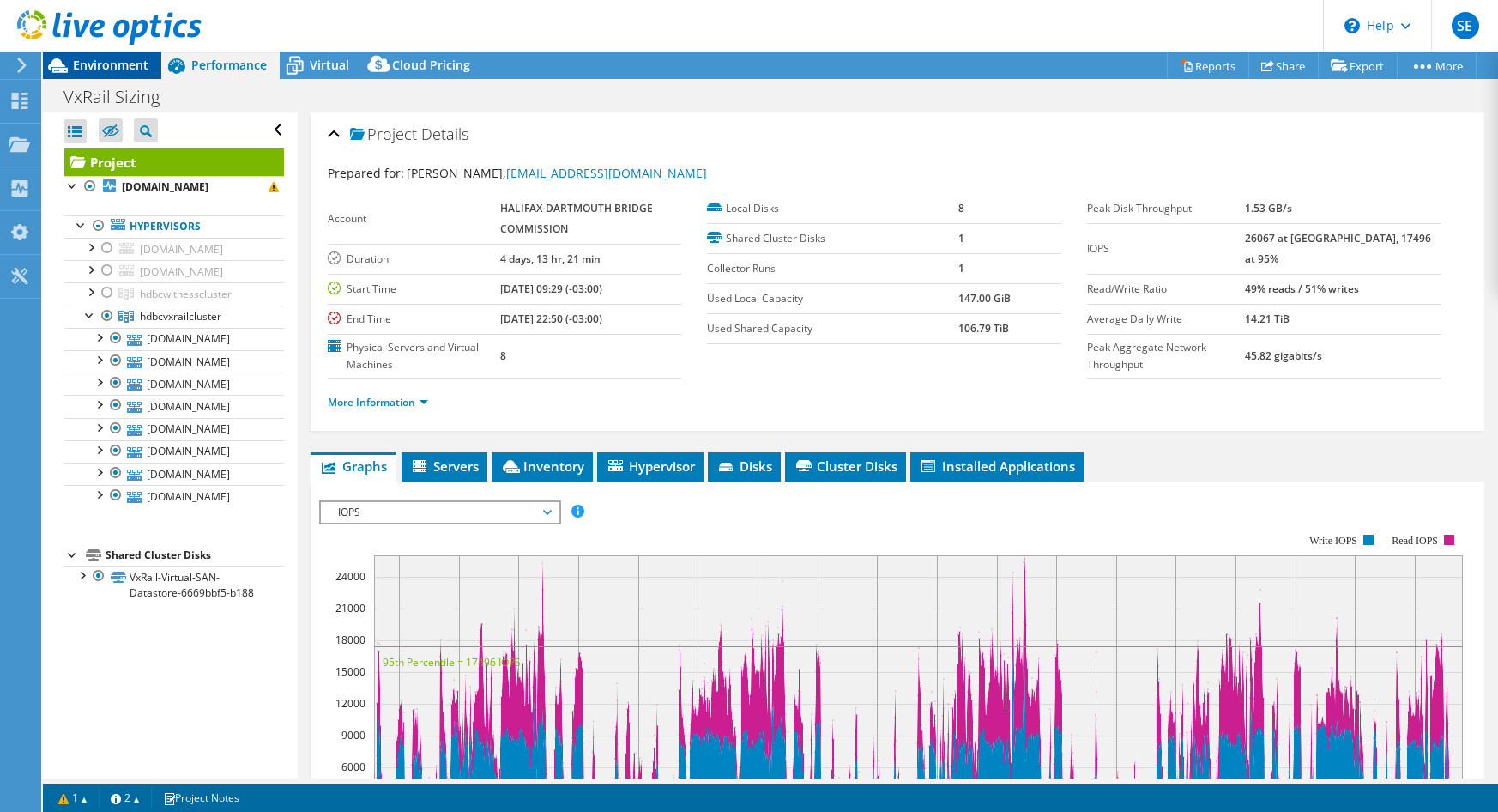
click at [120, 73] on span "Environment" at bounding box center [111, 65] width 75 height 16
